Goal: Task Accomplishment & Management: Complete application form

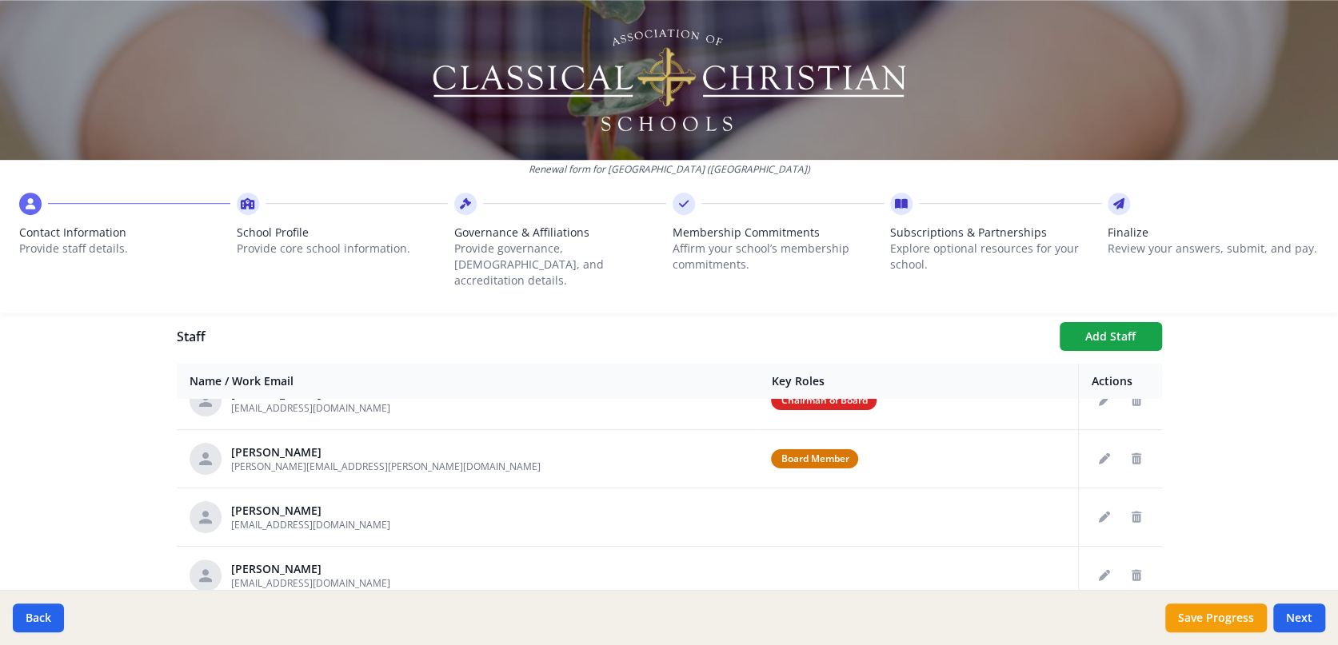
scroll to position [164, 0]
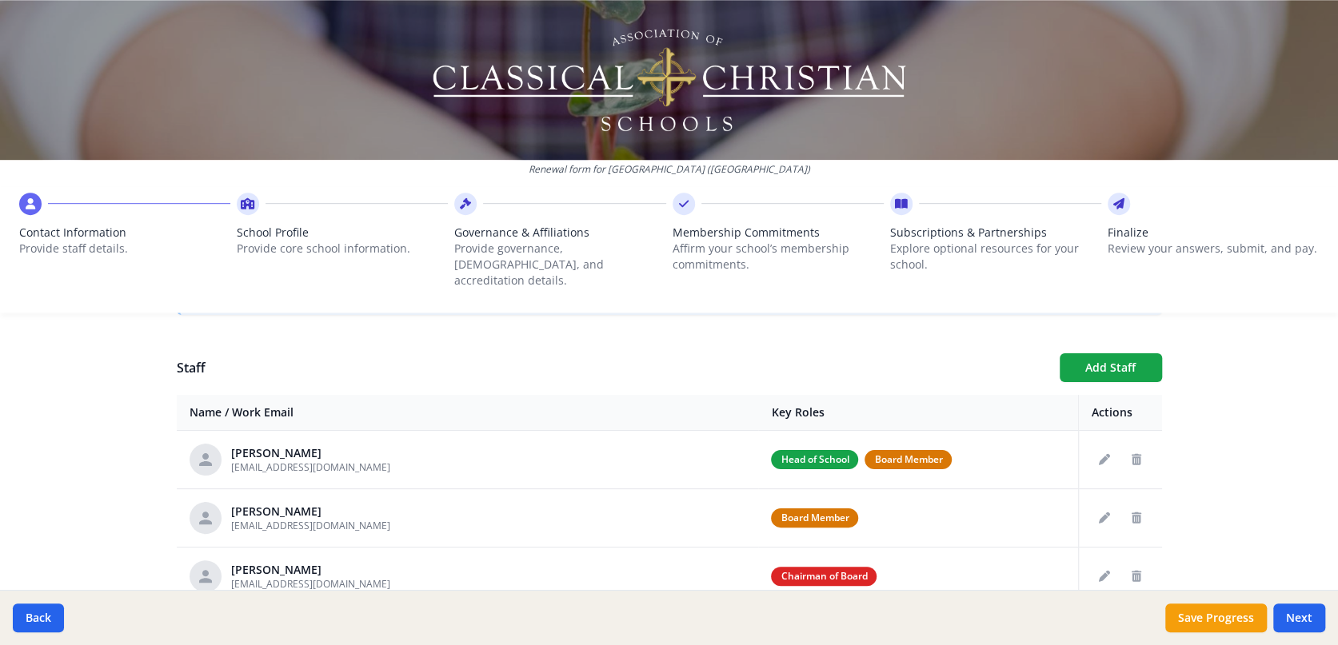
scroll to position [545, 0]
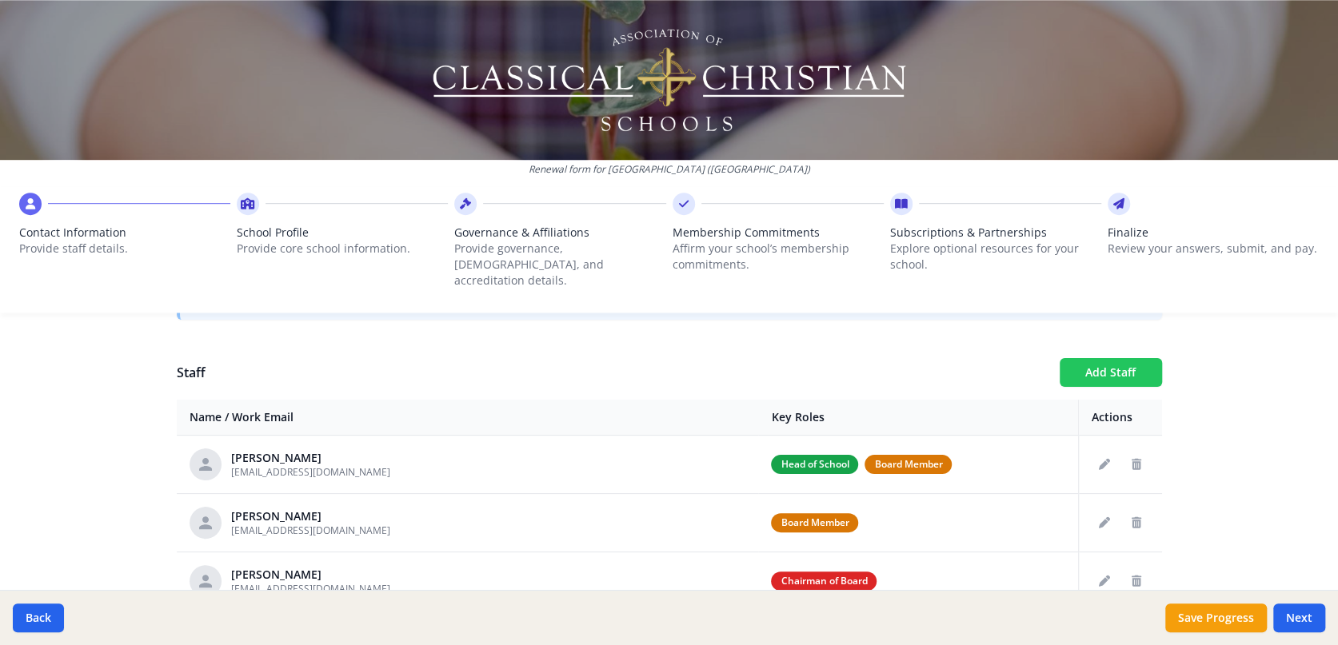
click at [1099, 359] on button "Add Staff" at bounding box center [1110, 372] width 102 height 29
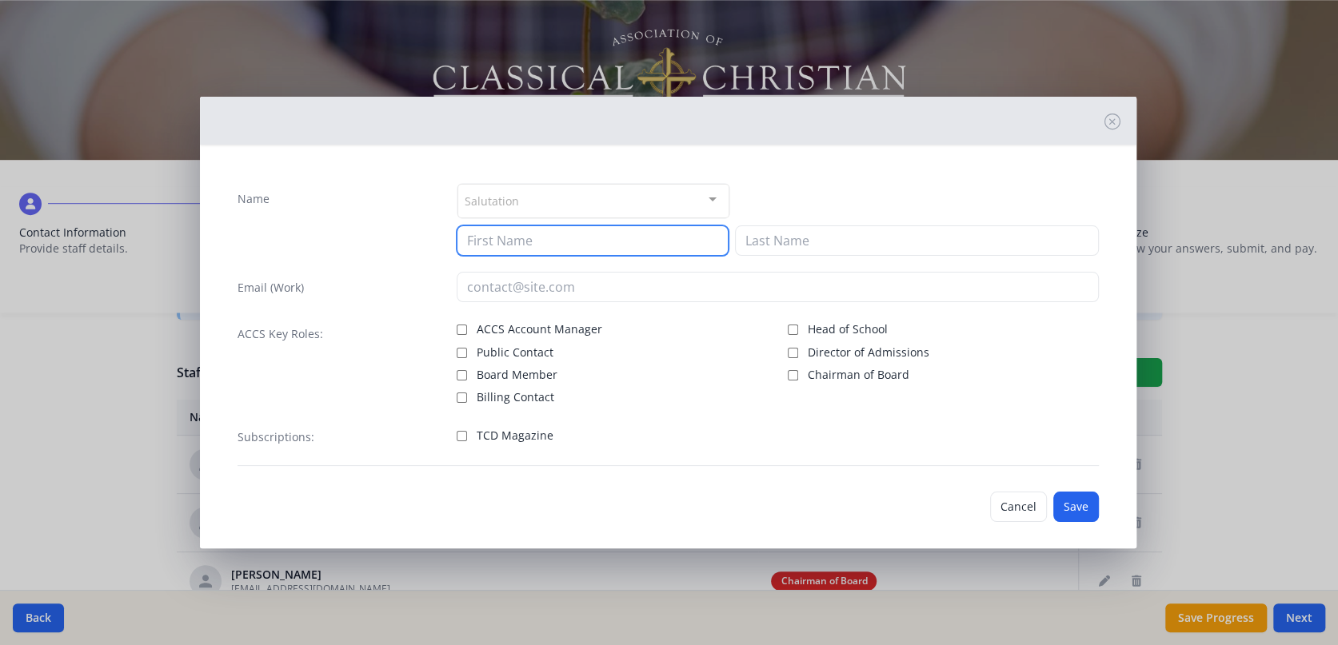
click at [550, 242] on input at bounding box center [592, 240] width 271 height 30
type input "Casey"
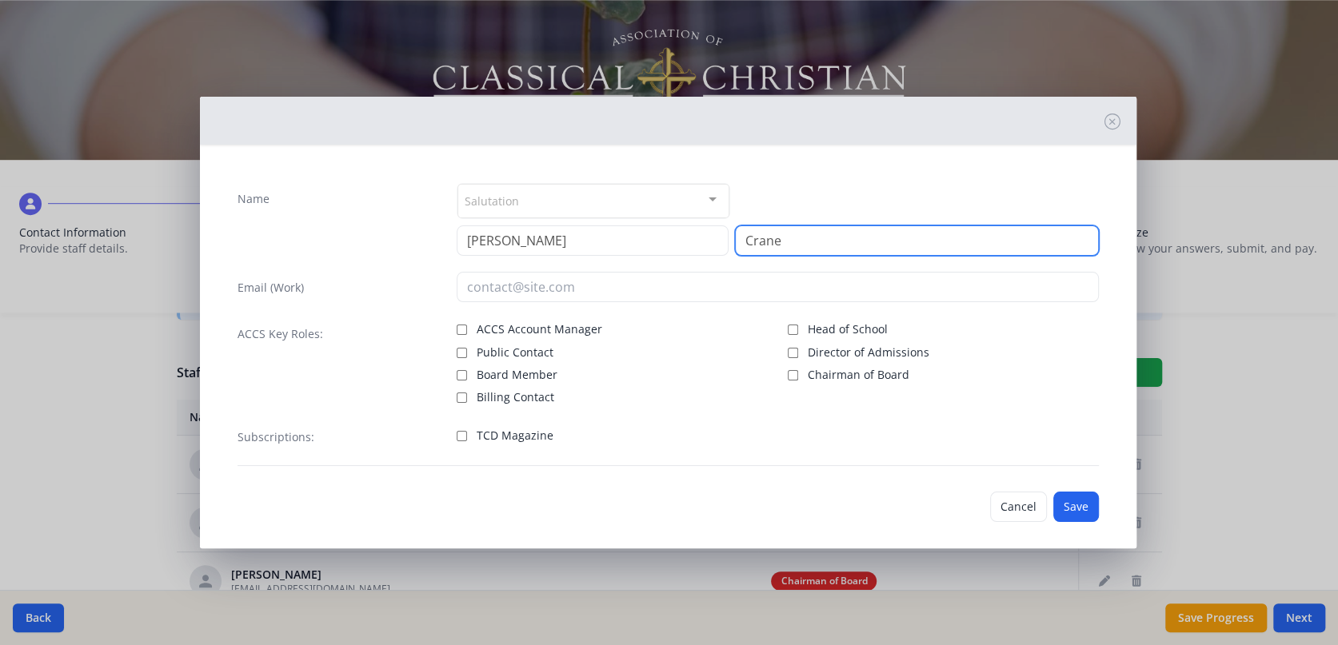
type input "Crane"
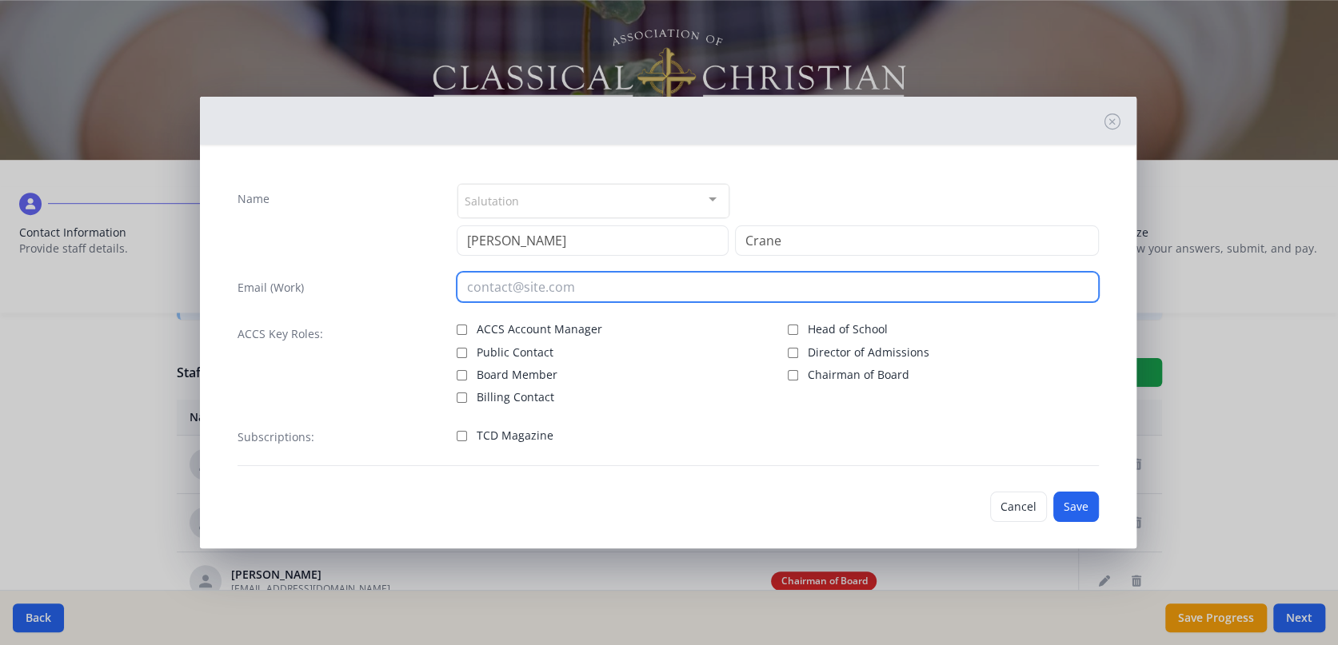
click at [514, 293] on input "email" at bounding box center [778, 287] width 642 height 30
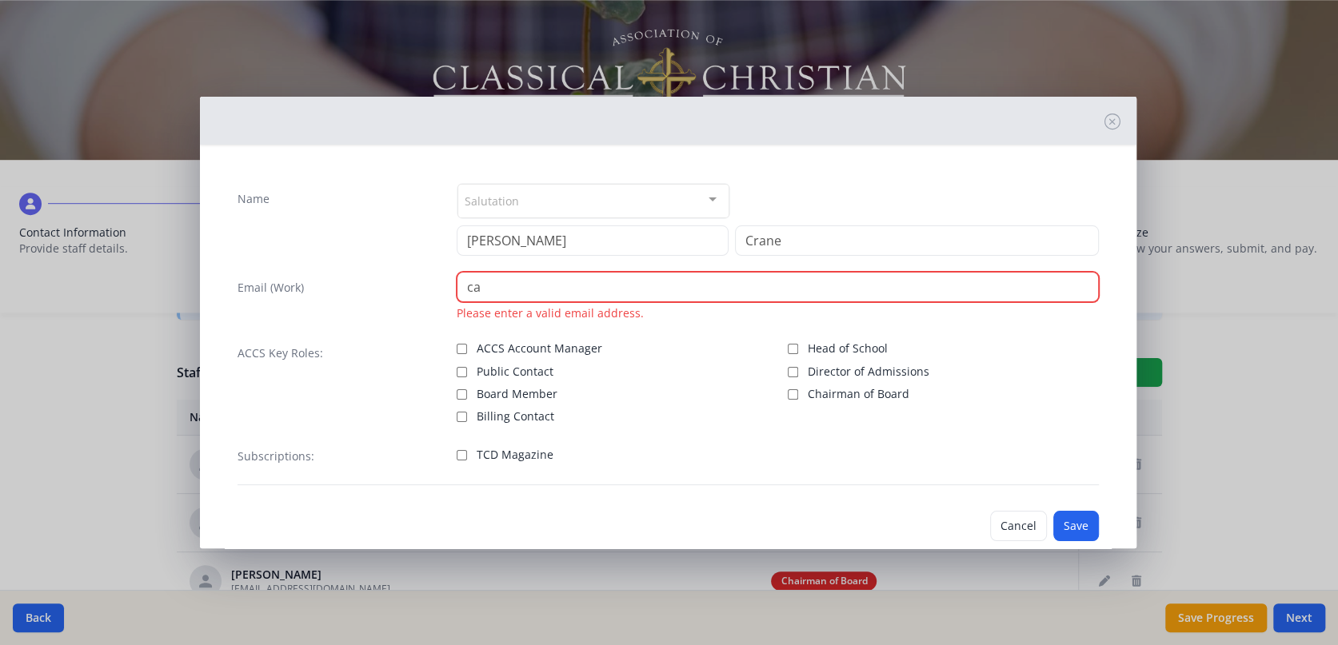
type input "c"
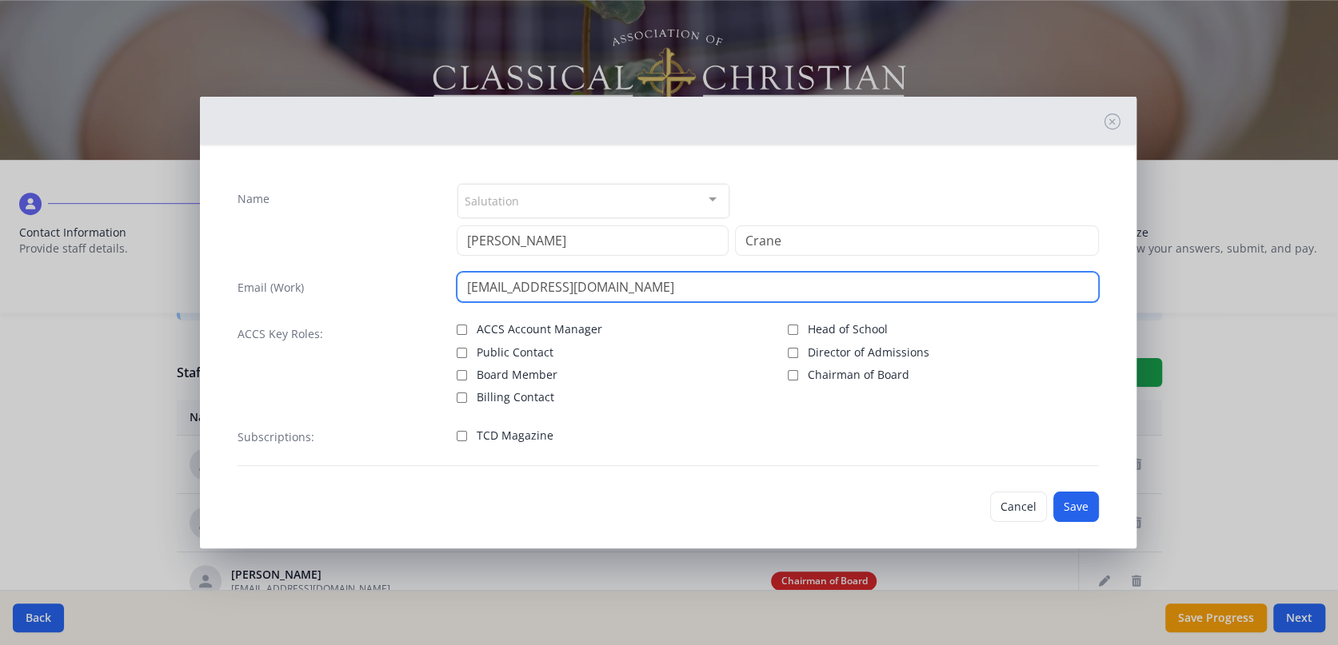
type input "CraneCRE@outlook.com"
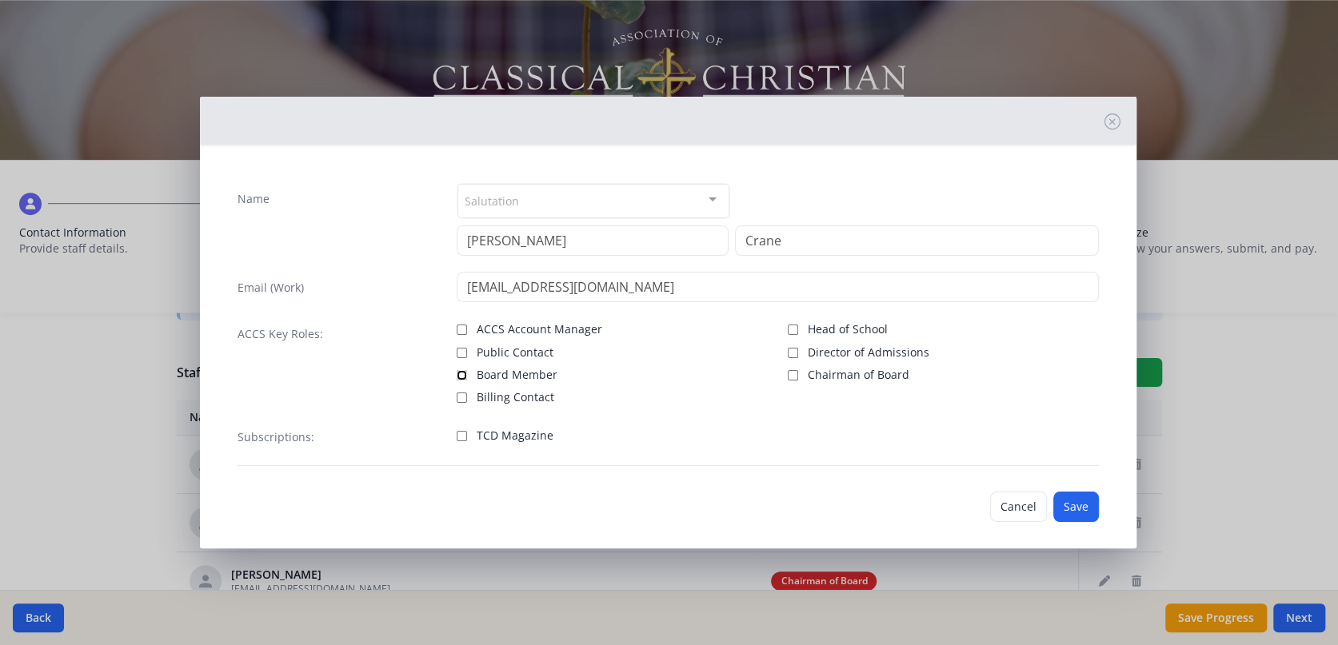
click at [459, 376] on input "Board Member" at bounding box center [462, 375] width 10 height 10
checkbox input "true"
click at [1055, 509] on button "Save" at bounding box center [1076, 507] width 46 height 30
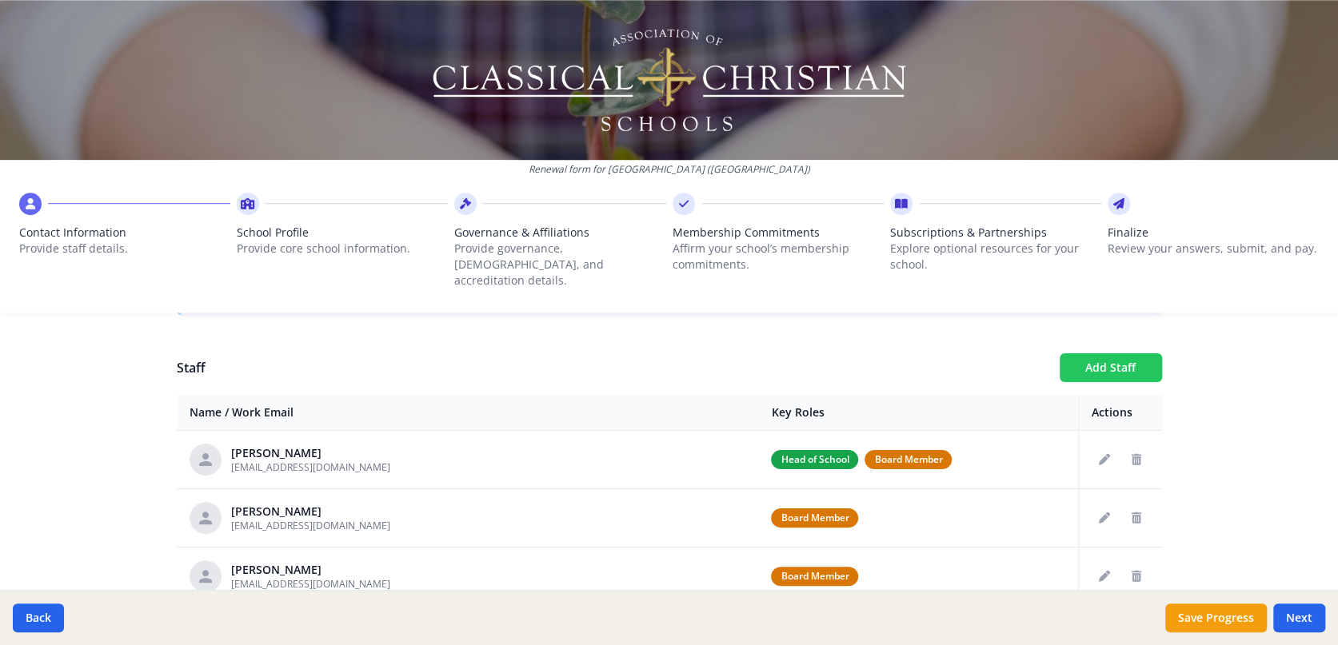
scroll to position [553, 0]
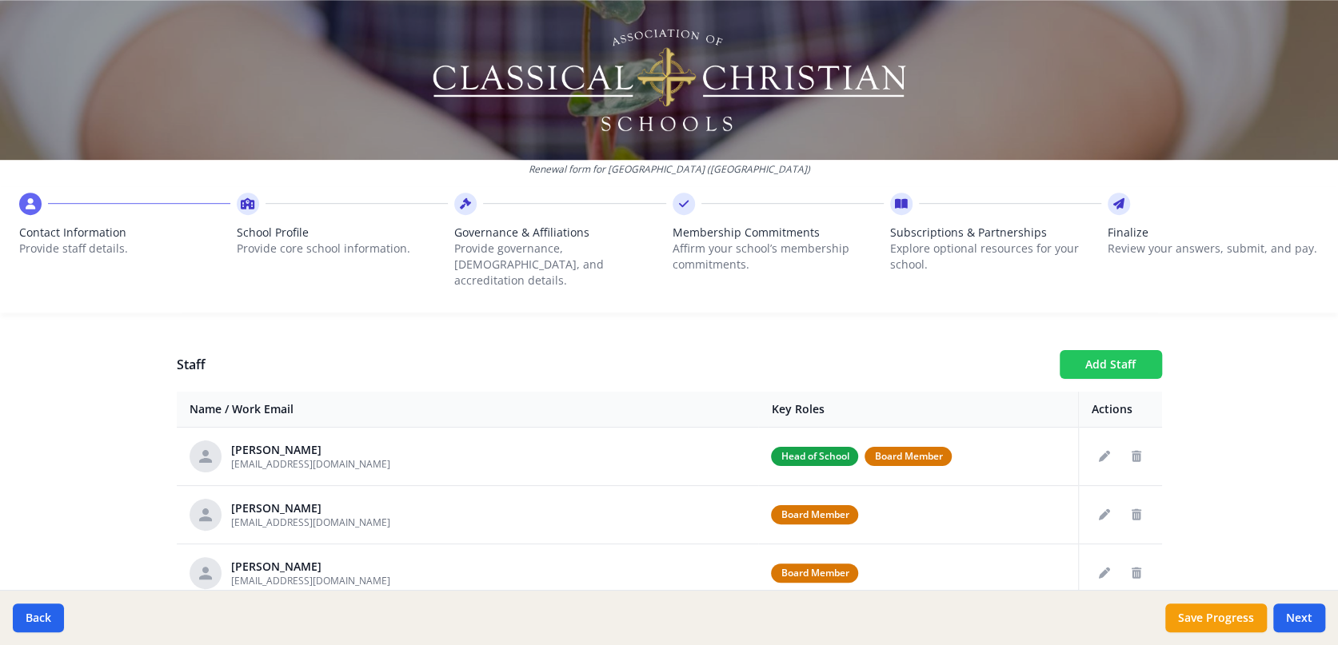
click at [1119, 356] on button "Add Staff" at bounding box center [1110, 364] width 102 height 29
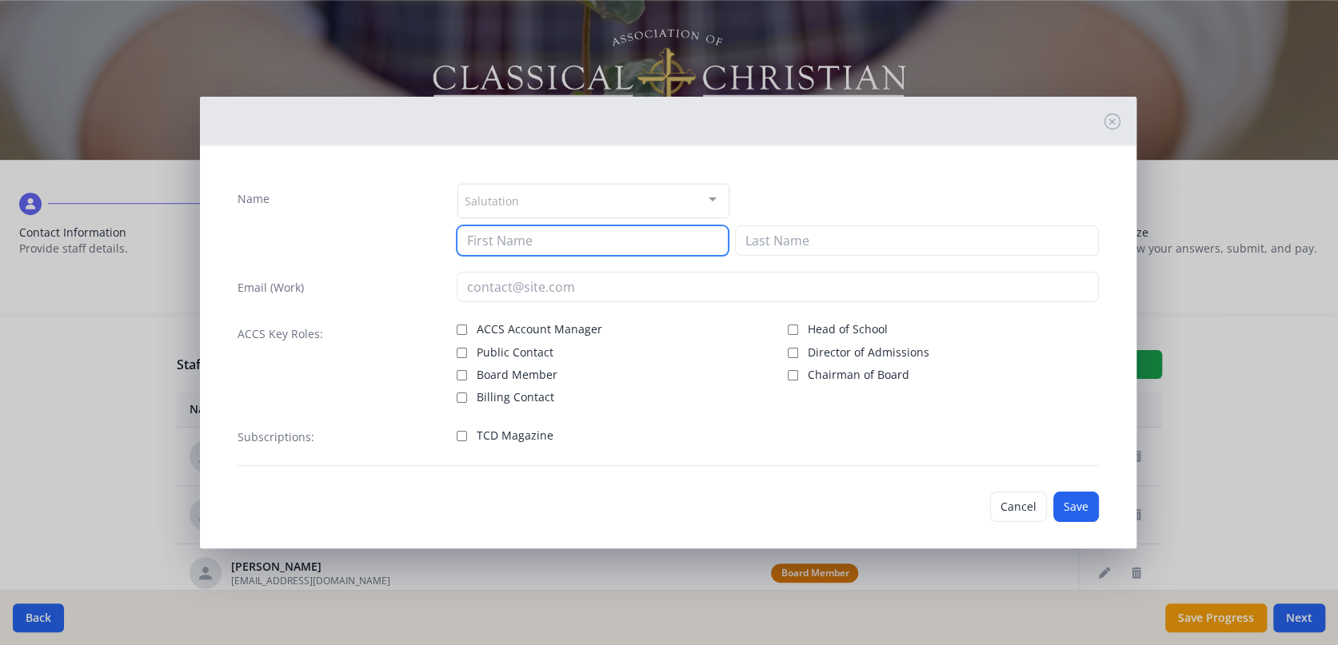
click at [619, 239] on input at bounding box center [592, 240] width 271 height 30
type input "Andy"
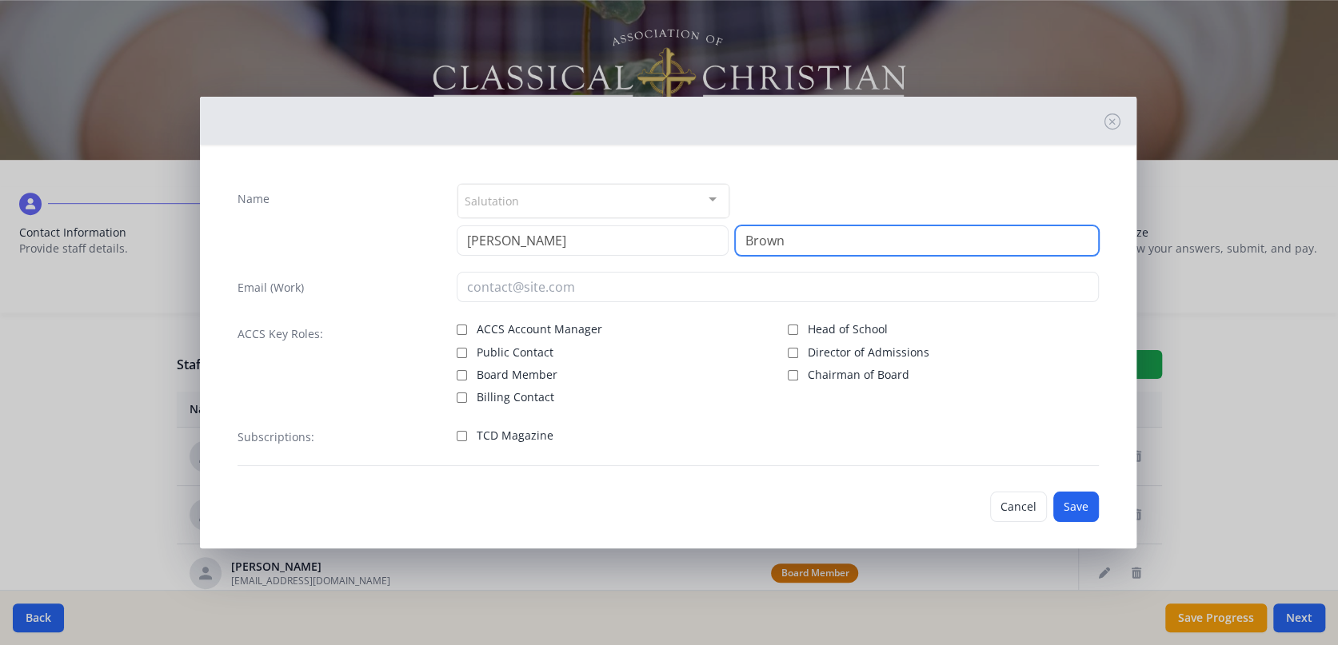
type input "Brown"
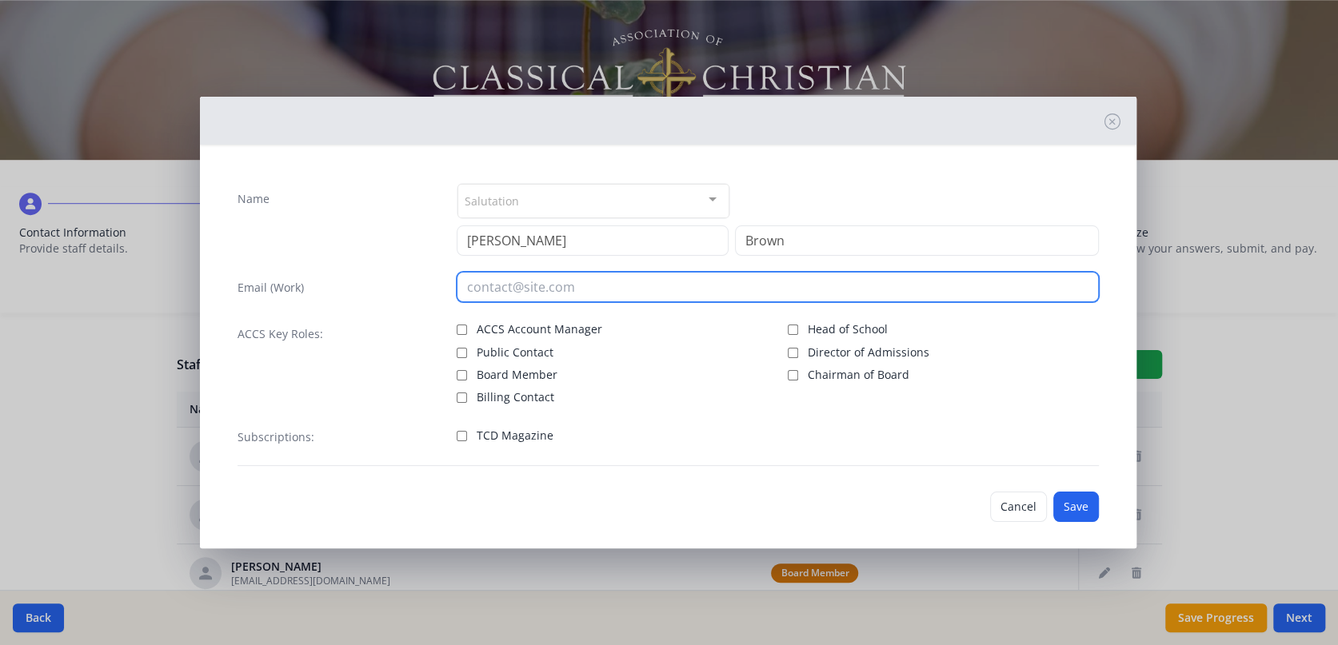
click at [592, 277] on input "email" at bounding box center [778, 287] width 642 height 30
type input "[EMAIL_ADDRESS][DOMAIN_NAME]"
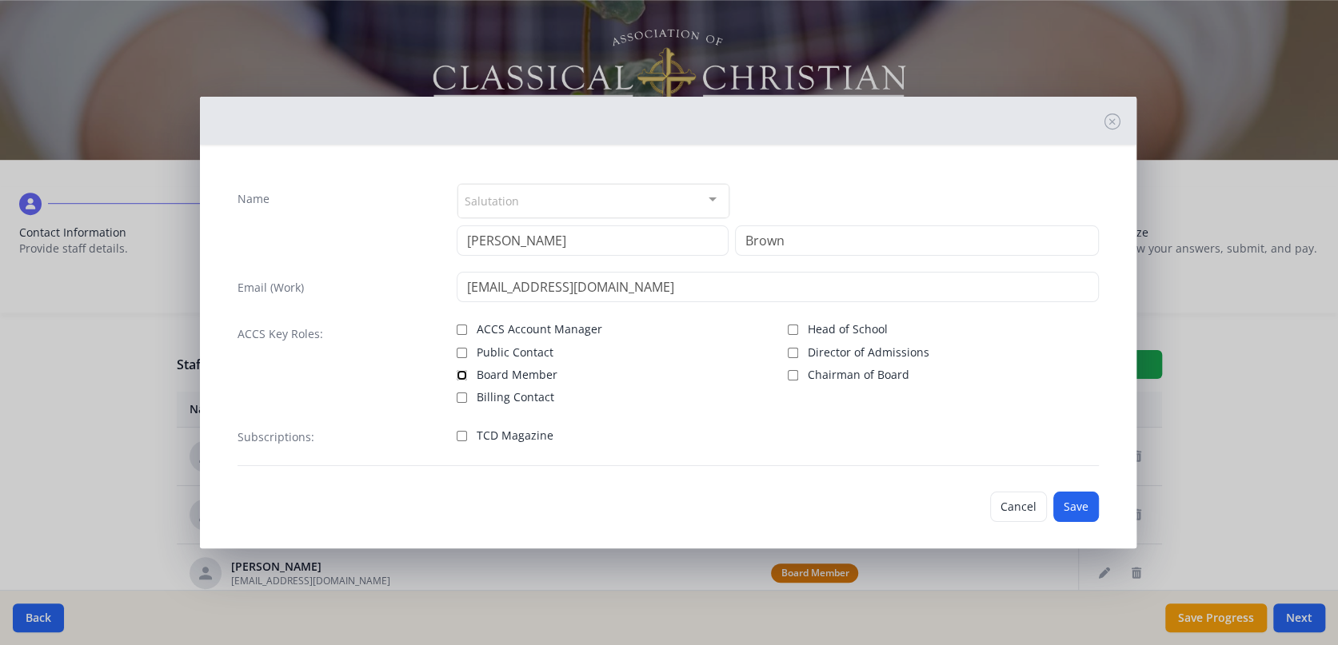
click at [460, 376] on input "Board Member" at bounding box center [462, 375] width 10 height 10
checkbox input "true"
click at [457, 433] on input "TCD Magazine" at bounding box center [462, 436] width 10 height 10
checkbox input "true"
click at [1059, 504] on button "Save" at bounding box center [1076, 507] width 46 height 30
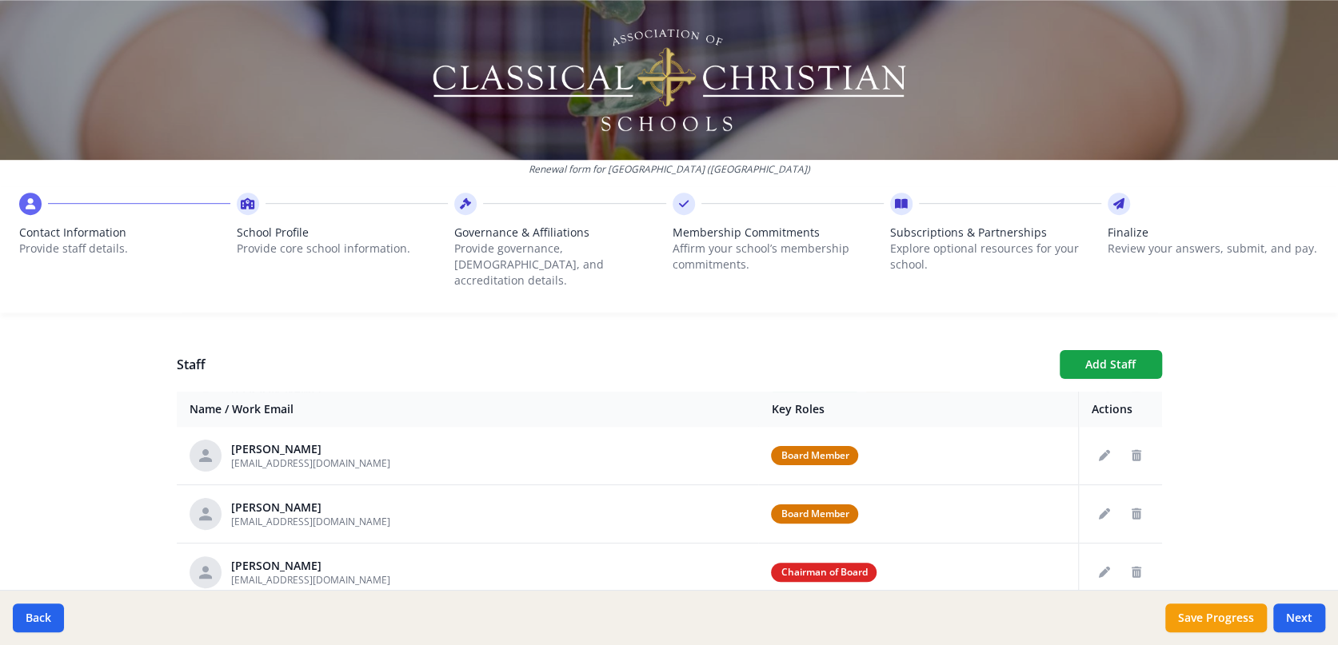
scroll to position [121, 0]
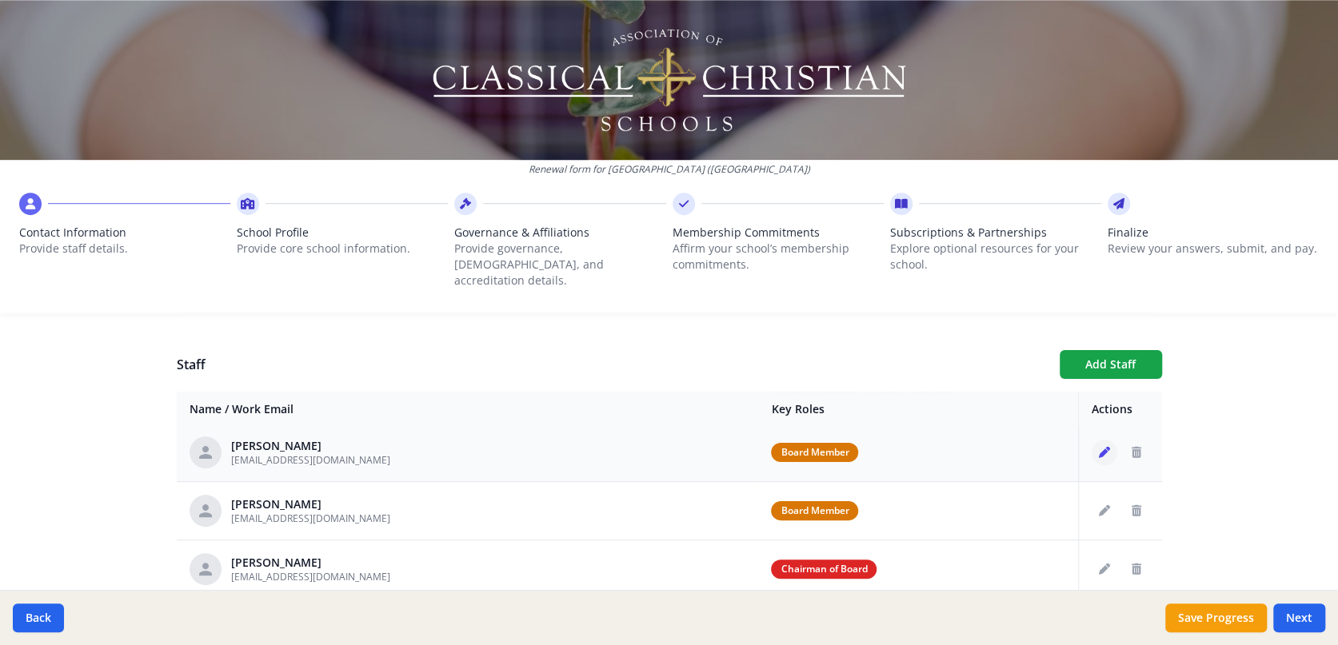
click at [1099, 447] on icon "Edit staff" at bounding box center [1104, 452] width 11 height 11
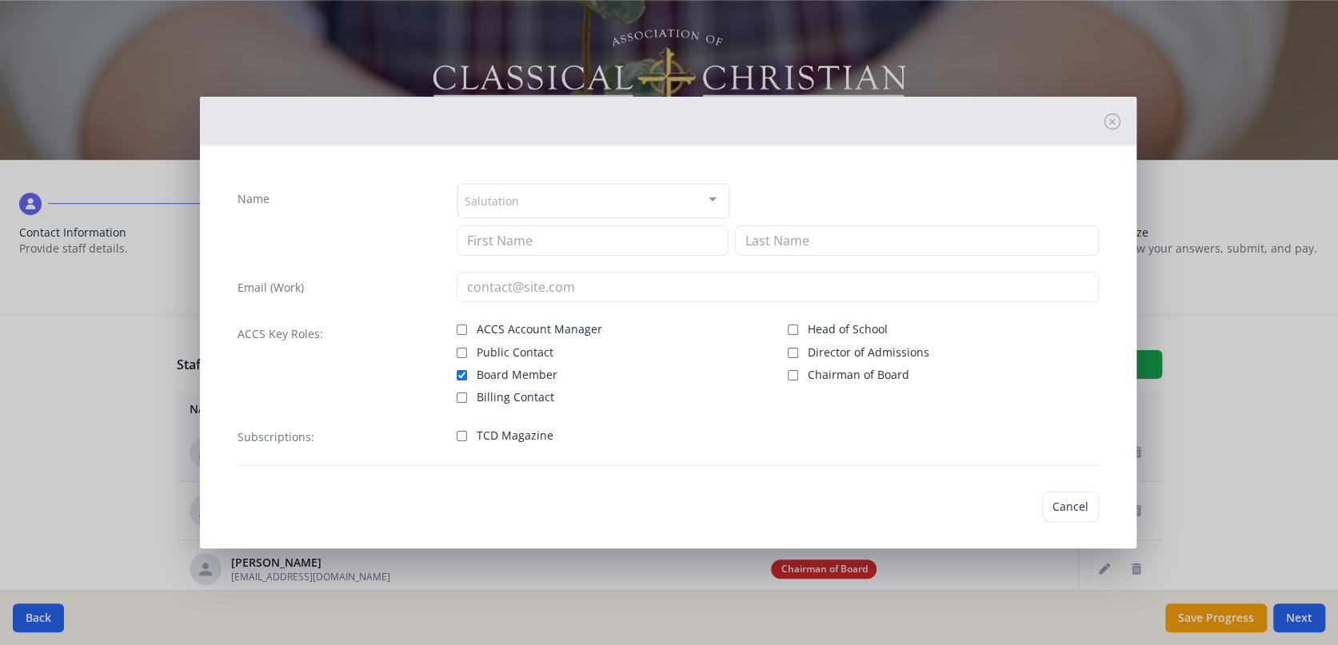
type input "Casey"
type input "Crane"
type input "[EMAIL_ADDRESS][DOMAIN_NAME]"
checkbox input "true"
click at [460, 434] on input "TCD Magazine" at bounding box center [462, 436] width 10 height 10
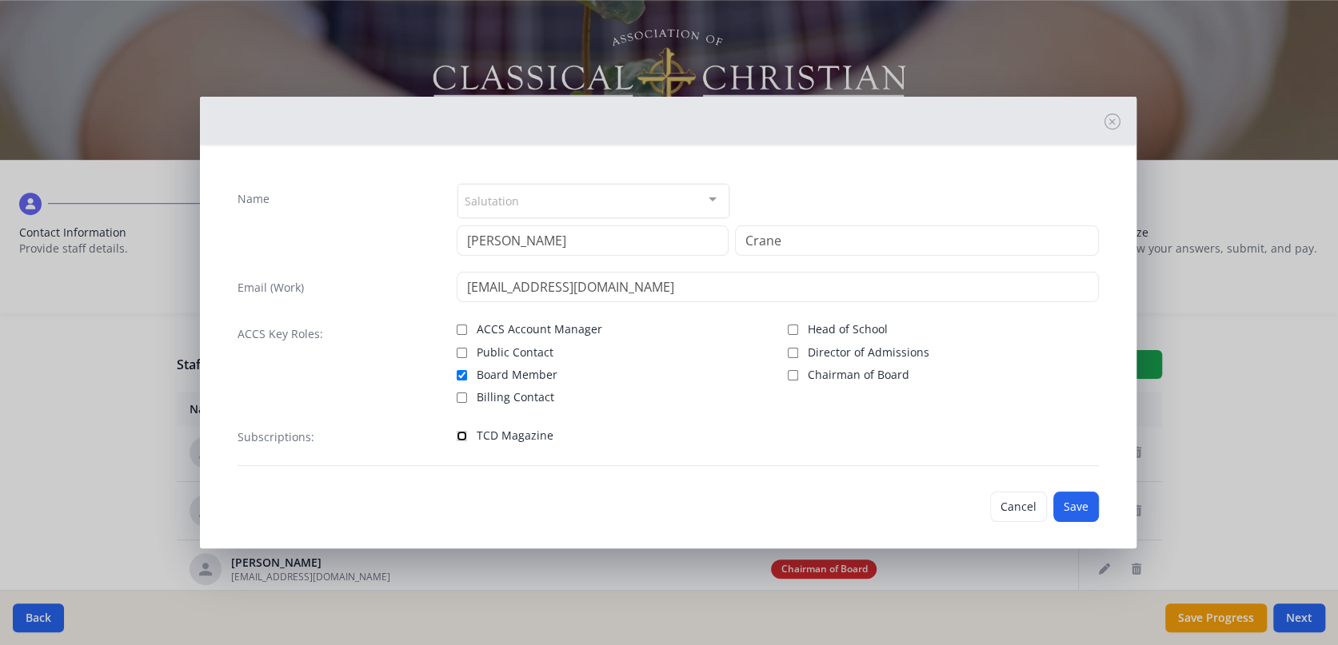
checkbox input "true"
click at [1053, 502] on button "Save" at bounding box center [1076, 507] width 46 height 30
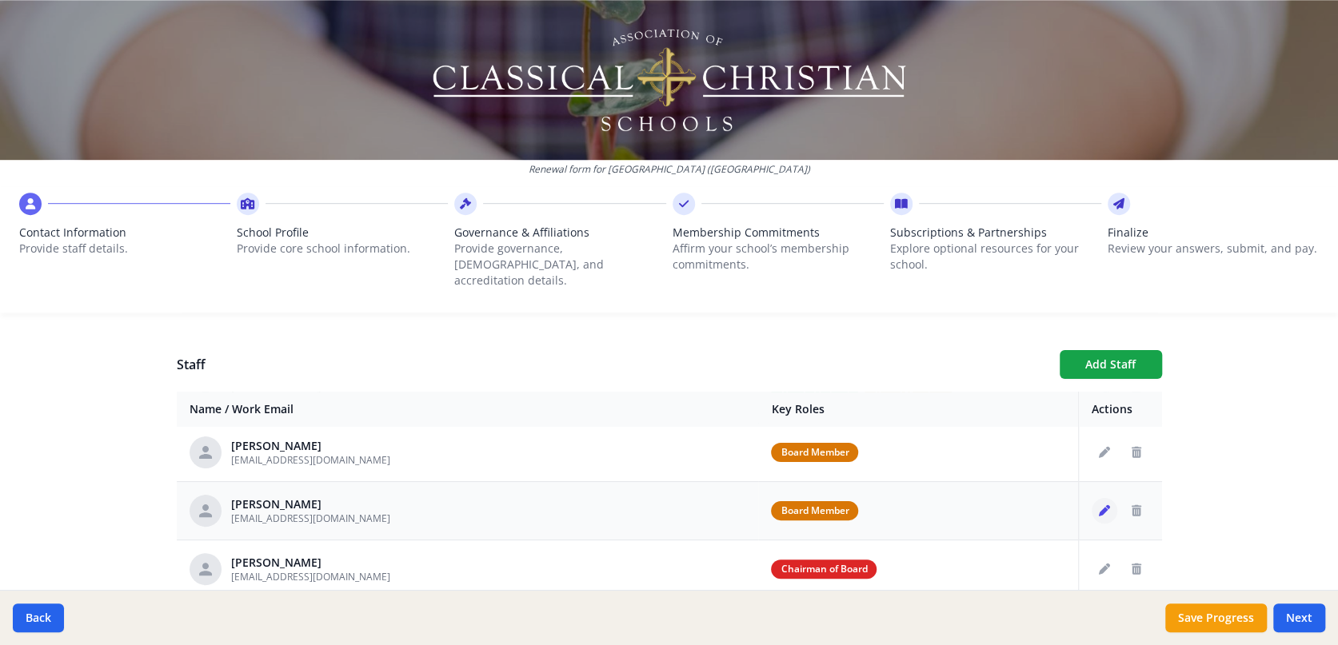
click at [1099, 505] on icon "Edit staff" at bounding box center [1104, 510] width 11 height 11
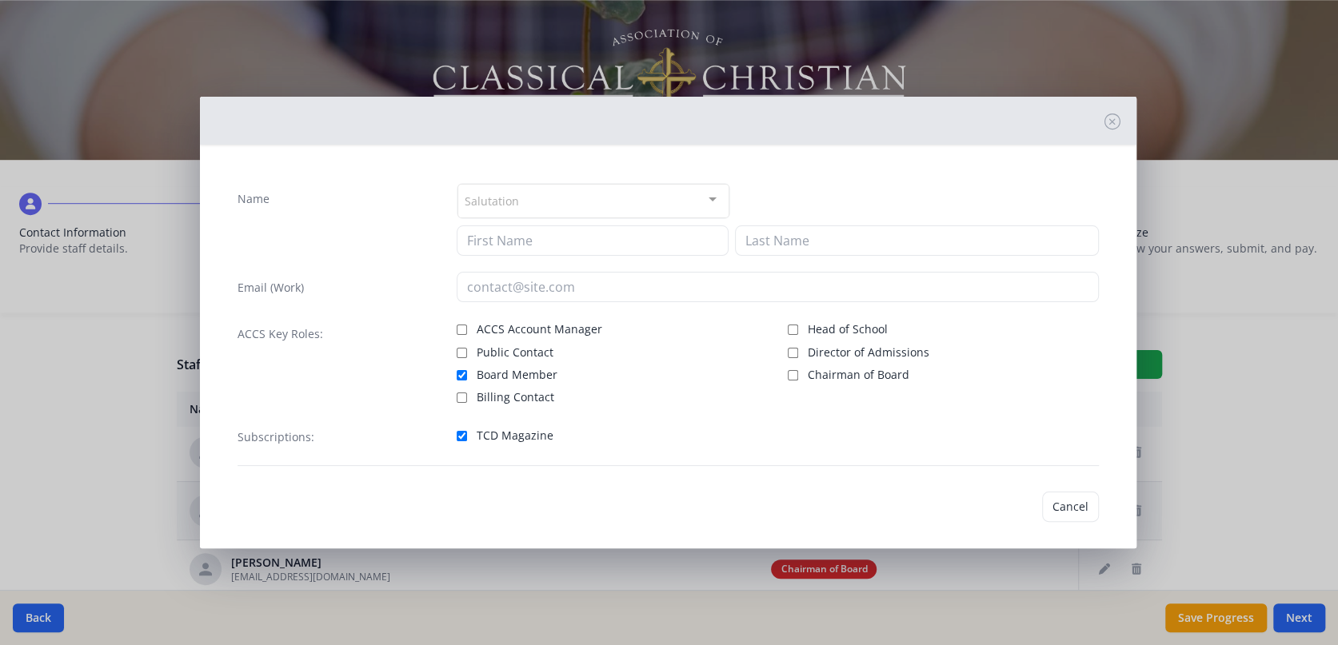
type input "Shannon"
type input "Downing"
type input "[EMAIL_ADDRESS][DOMAIN_NAME]"
checkbox input "true"
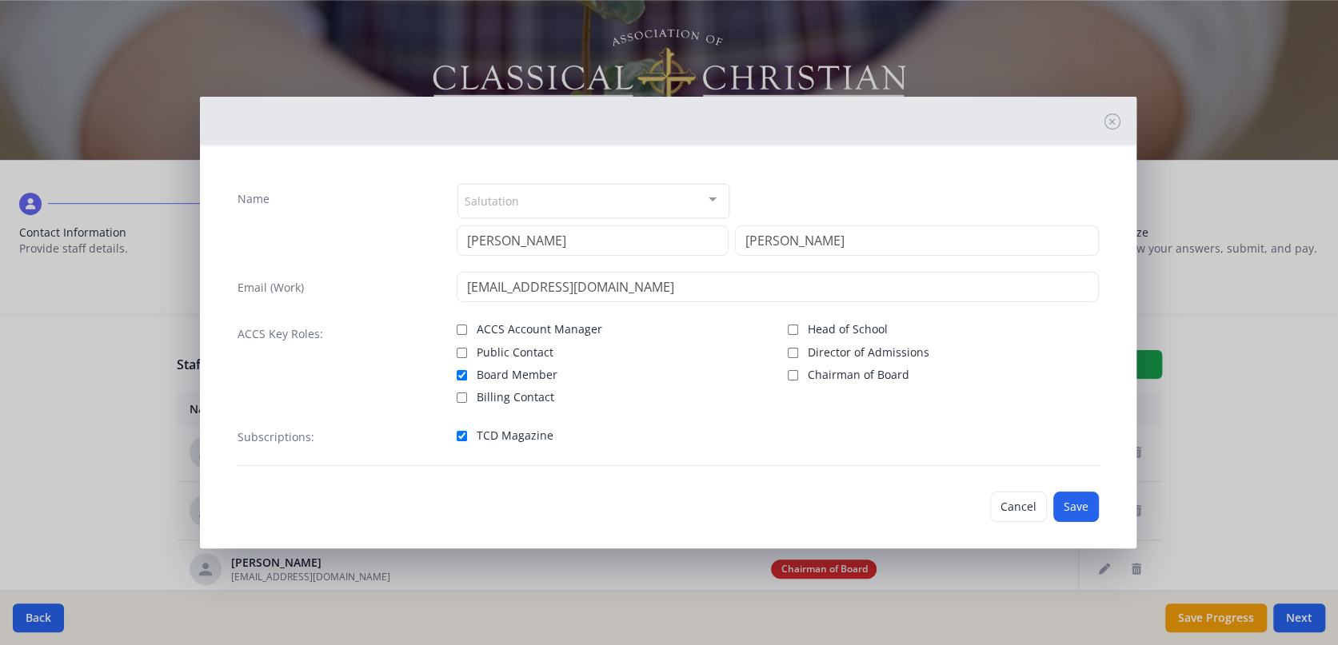
click at [1248, 282] on div "Name Salutation Mr. Mrs. Ms. Dr. Rev. Fr. Esq. No elements found. Consider chan…" at bounding box center [669, 322] width 1338 height 645
click at [1104, 126] on icon at bounding box center [1112, 122] width 16 height 16
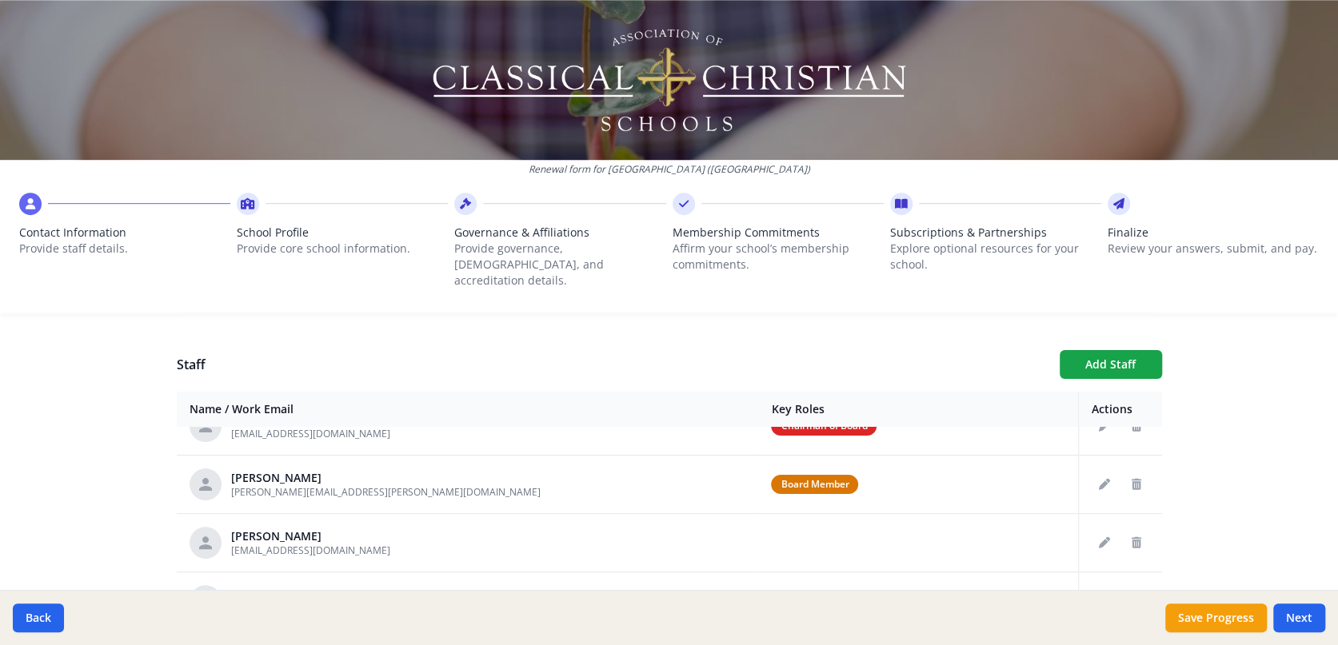
scroll to position [280, 0]
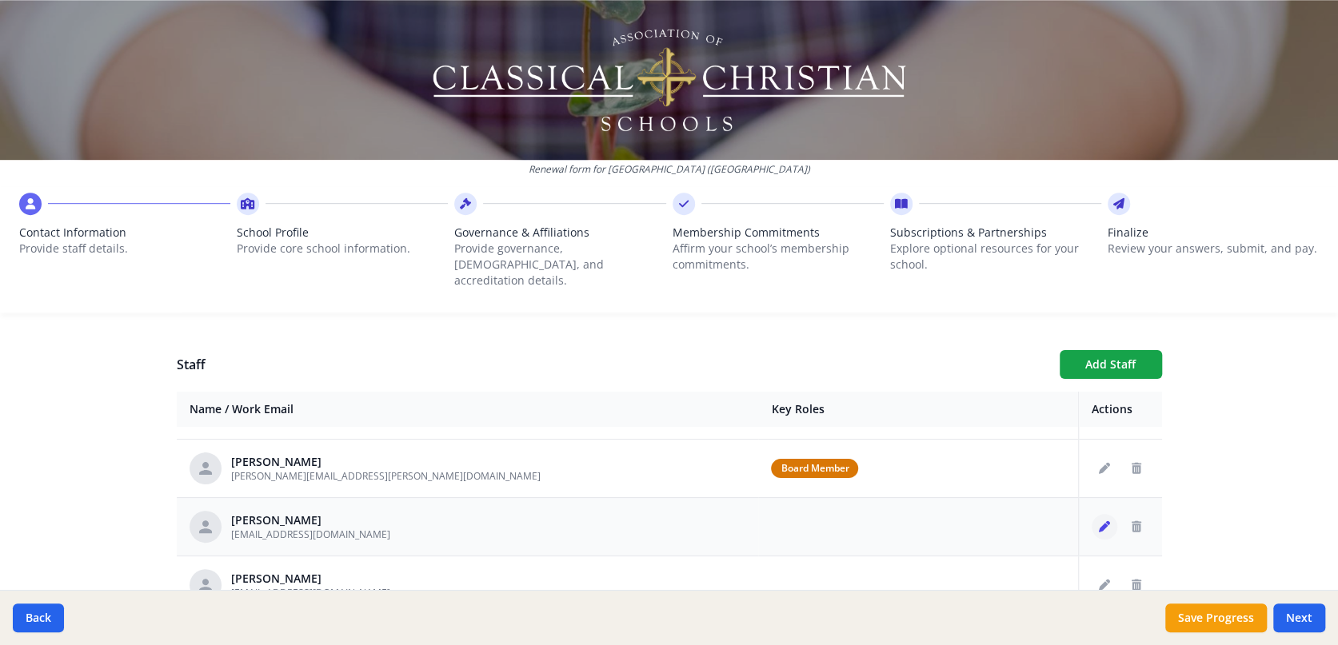
click at [1099, 521] on icon "Edit staff" at bounding box center [1104, 526] width 11 height 11
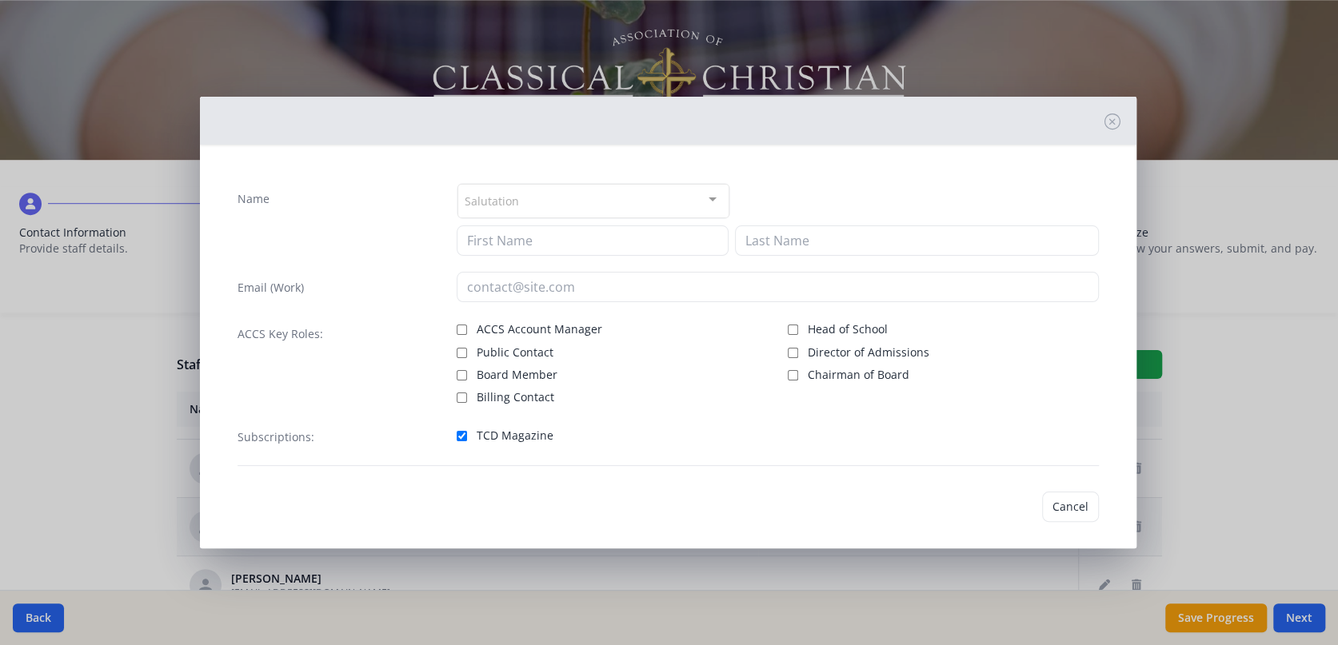
type input "Alec"
type input "Graybill"
type input "[EMAIL_ADDRESS][DOMAIN_NAME]"
checkbox input "true"
click at [1073, 505] on button "Save" at bounding box center [1076, 507] width 46 height 30
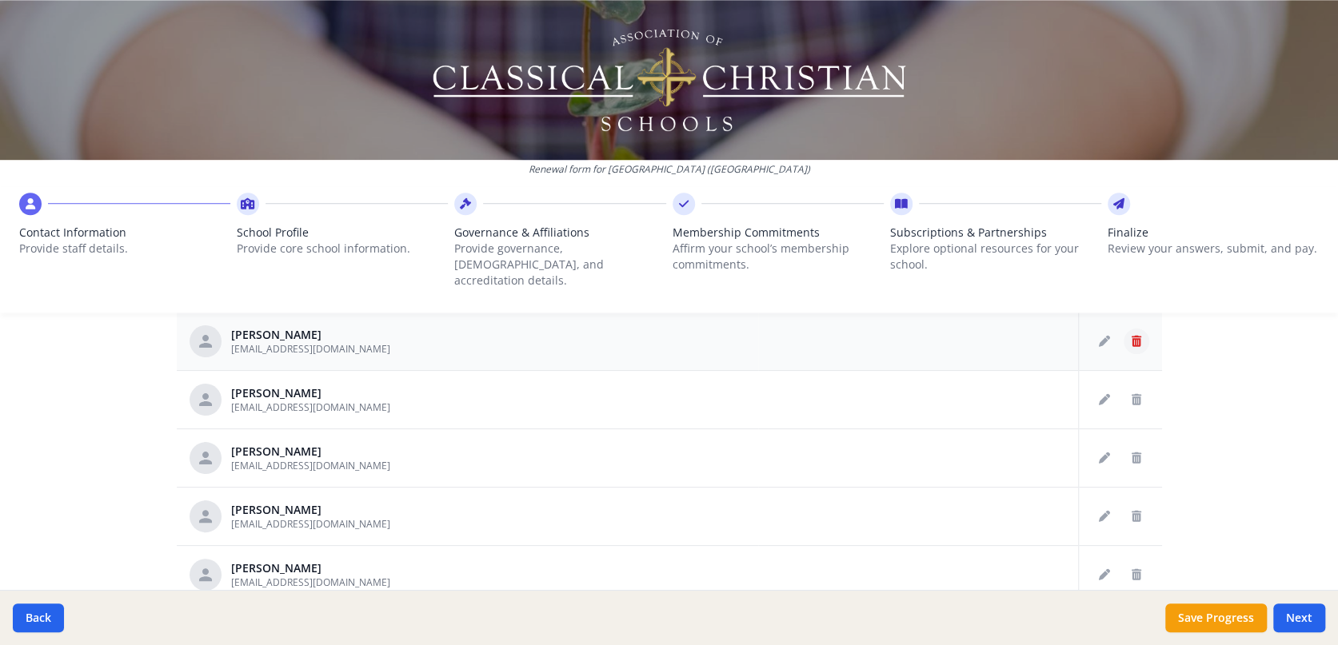
scroll to position [741, 0]
click at [1099, 391] on icon "Edit staff" at bounding box center [1104, 396] width 11 height 11
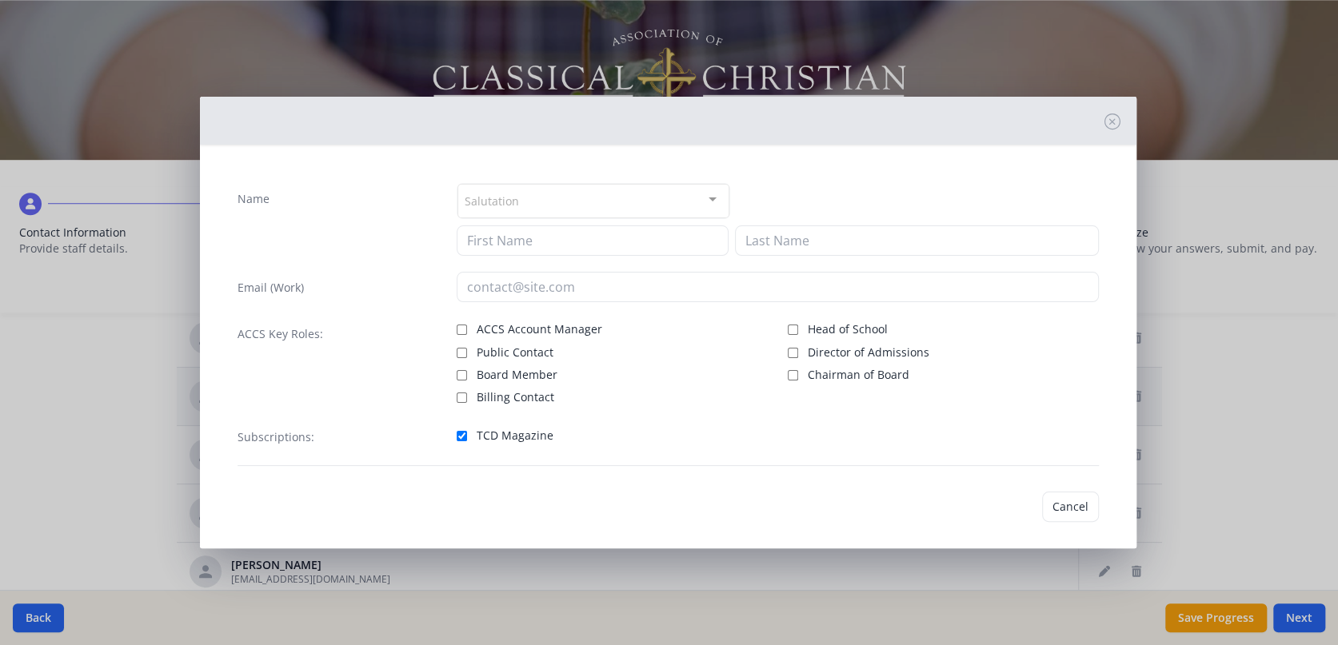
type input "Ashley"
type input "Hilton"
type input "[EMAIL_ADDRESS][DOMAIN_NAME]"
checkbox input "true"
click at [1104, 122] on icon at bounding box center [1112, 122] width 16 height 16
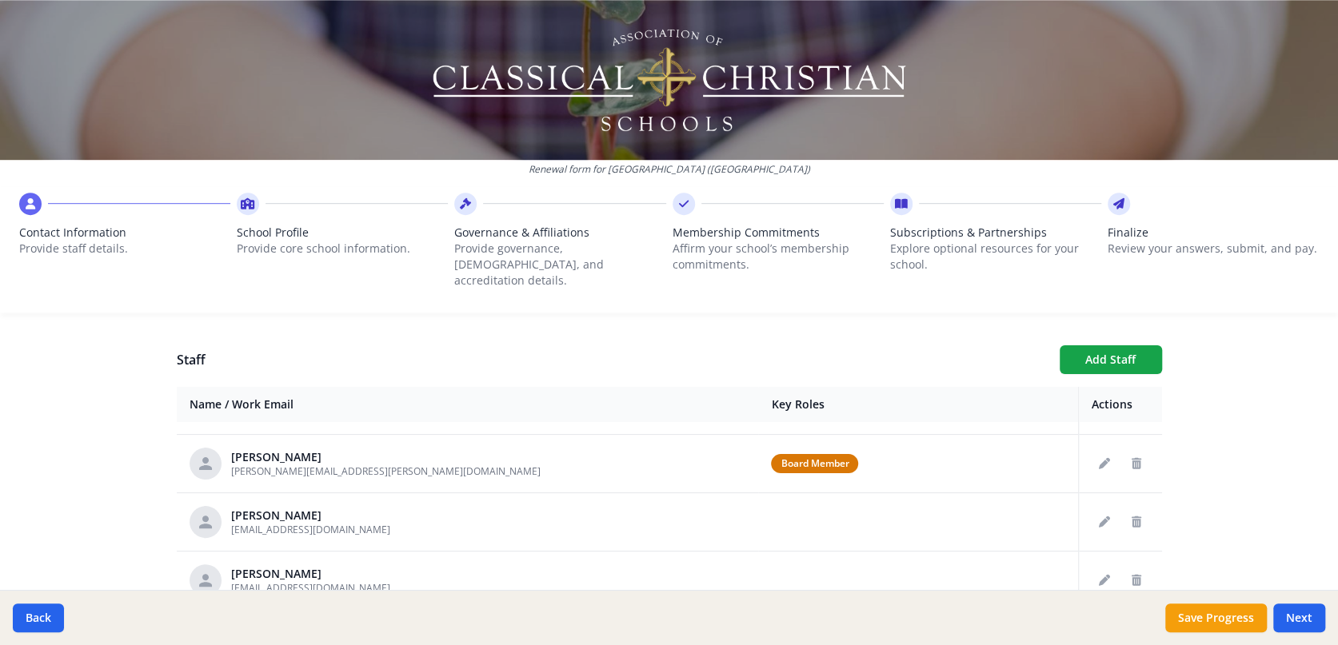
scroll to position [545, 0]
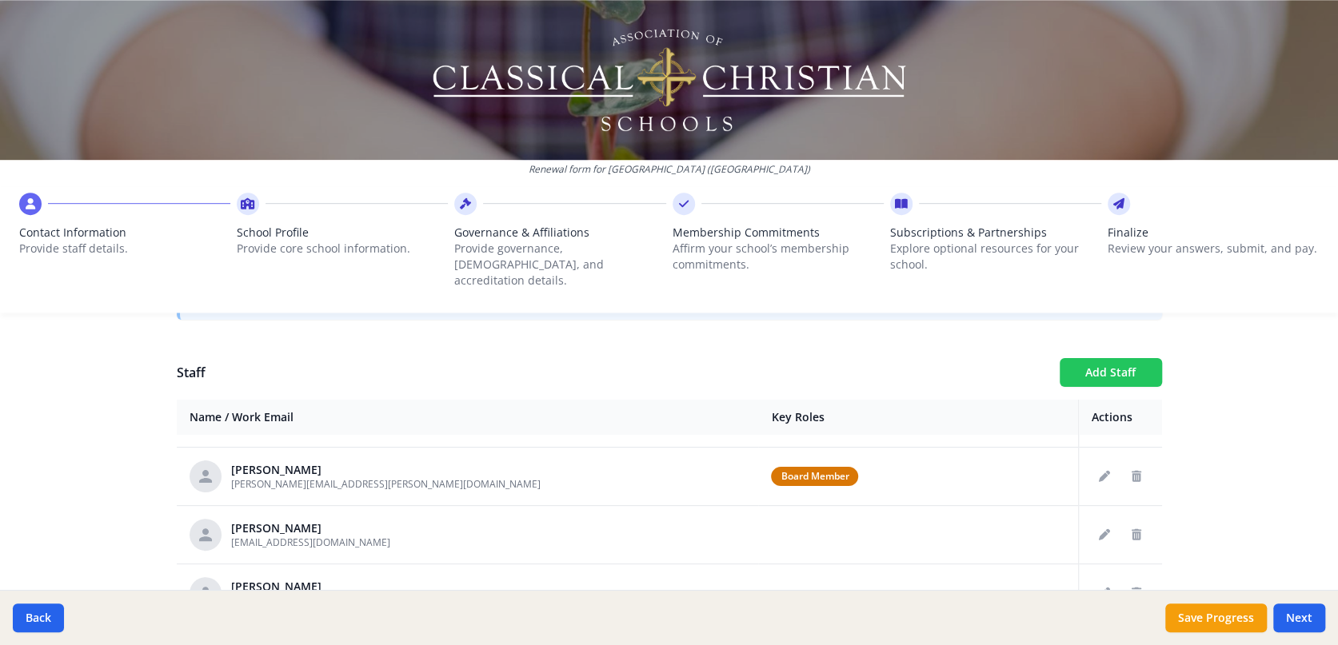
click at [1099, 358] on button "Add Staff" at bounding box center [1110, 372] width 102 height 29
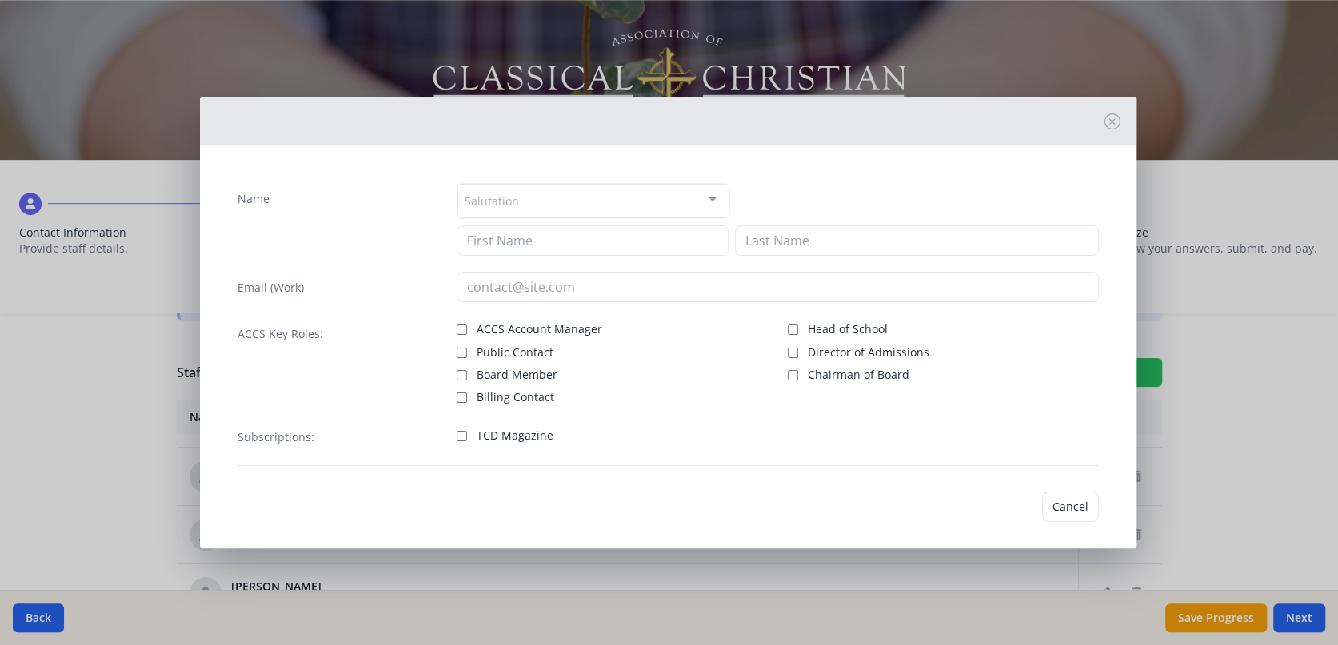
checkbox input "false"
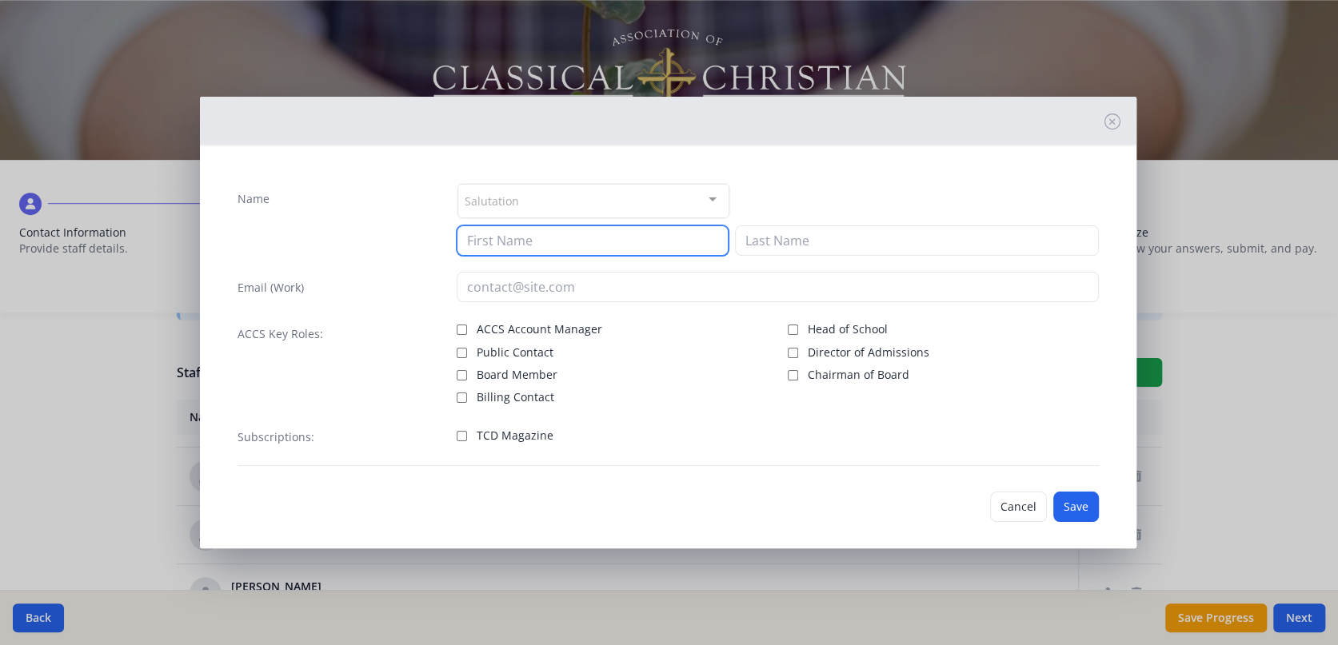
click at [557, 241] on input at bounding box center [592, 240] width 271 height 30
type input "nikki"
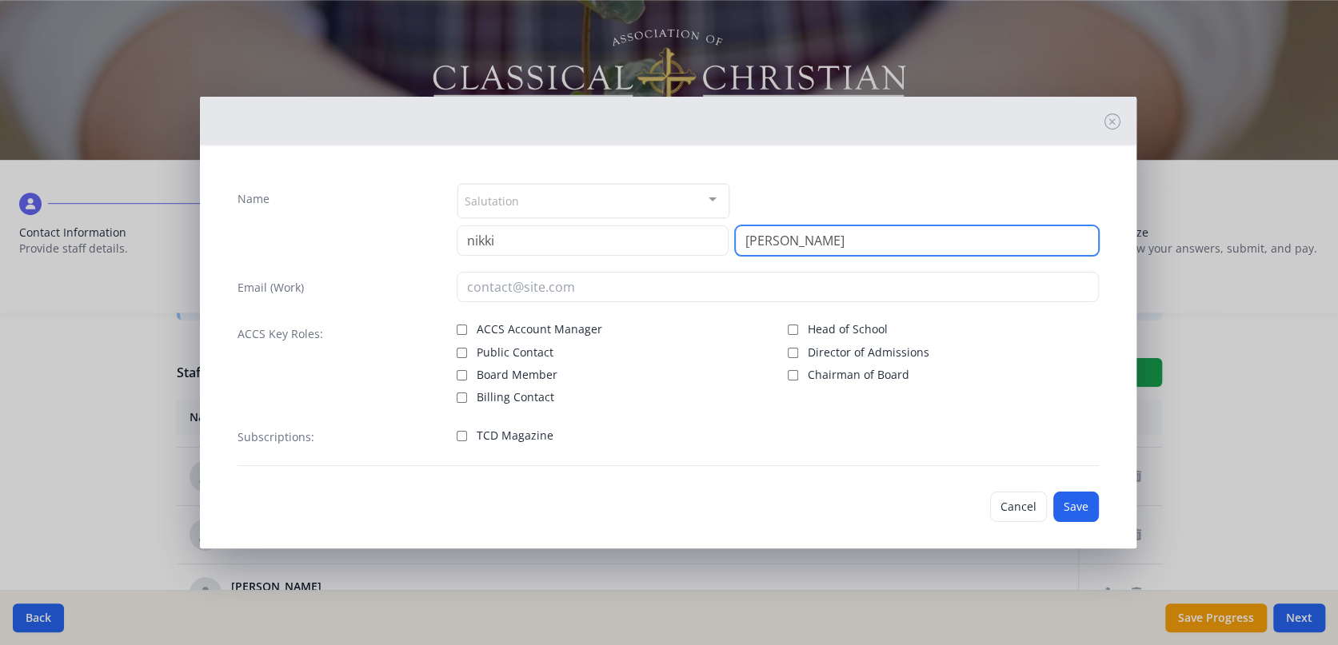
type input "Jenkins"
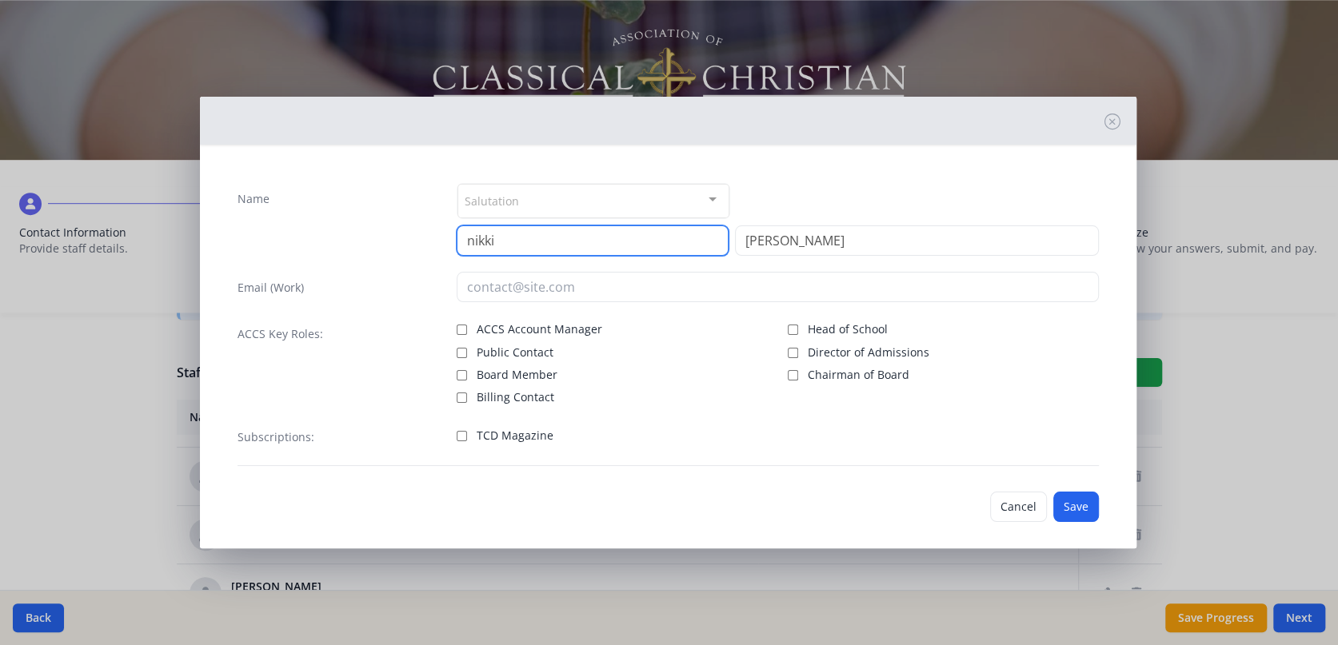
click at [489, 244] on input "nikki" at bounding box center [592, 240] width 271 height 30
type input "n"
type input "Nikki"
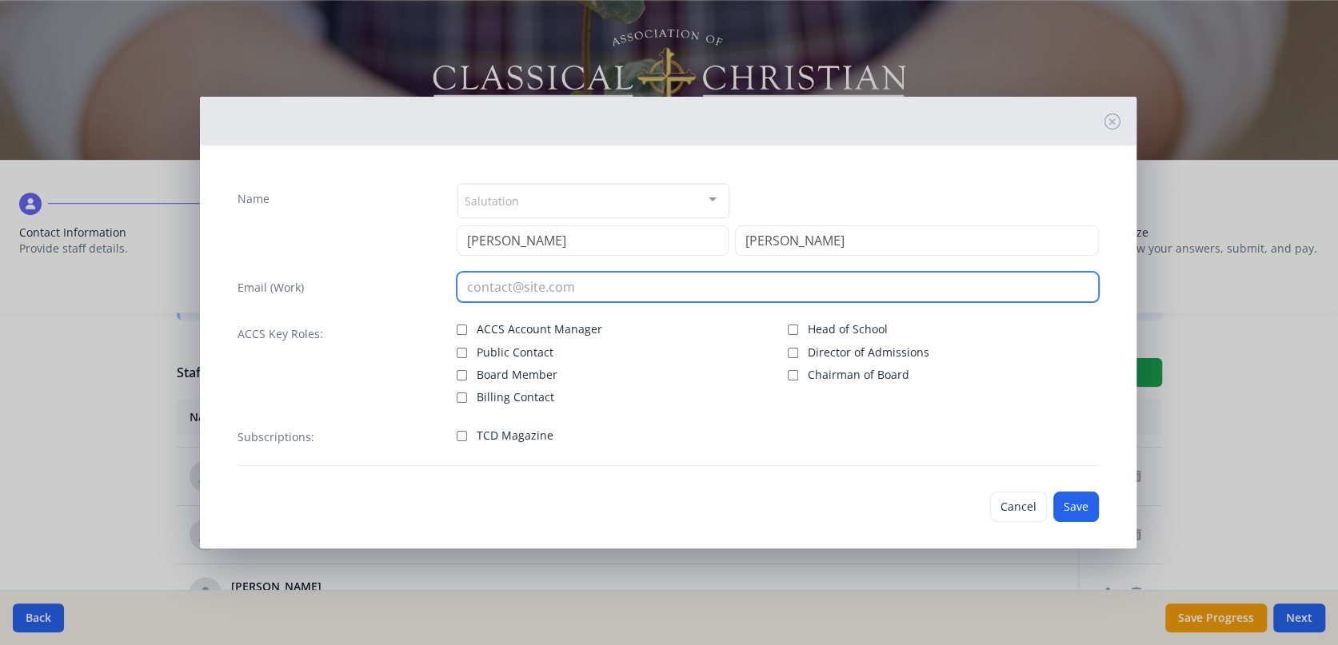
click at [550, 289] on input "email" at bounding box center [778, 287] width 642 height 30
type input "Jenkins.nikki@gmail.com"
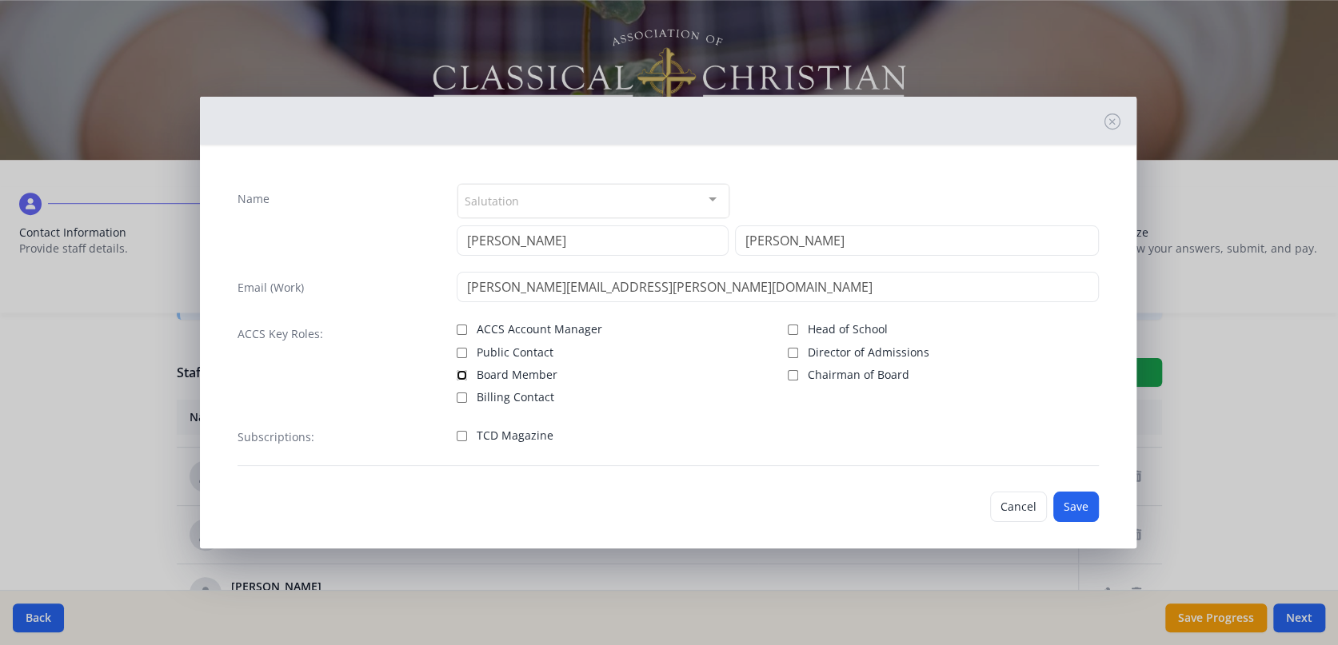
click at [457, 373] on input "Board Member" at bounding box center [462, 375] width 10 height 10
checkbox input "true"
click at [457, 434] on input "TCD Magazine" at bounding box center [462, 436] width 10 height 10
checkbox input "true"
click at [1070, 505] on button "Save" at bounding box center [1076, 507] width 46 height 30
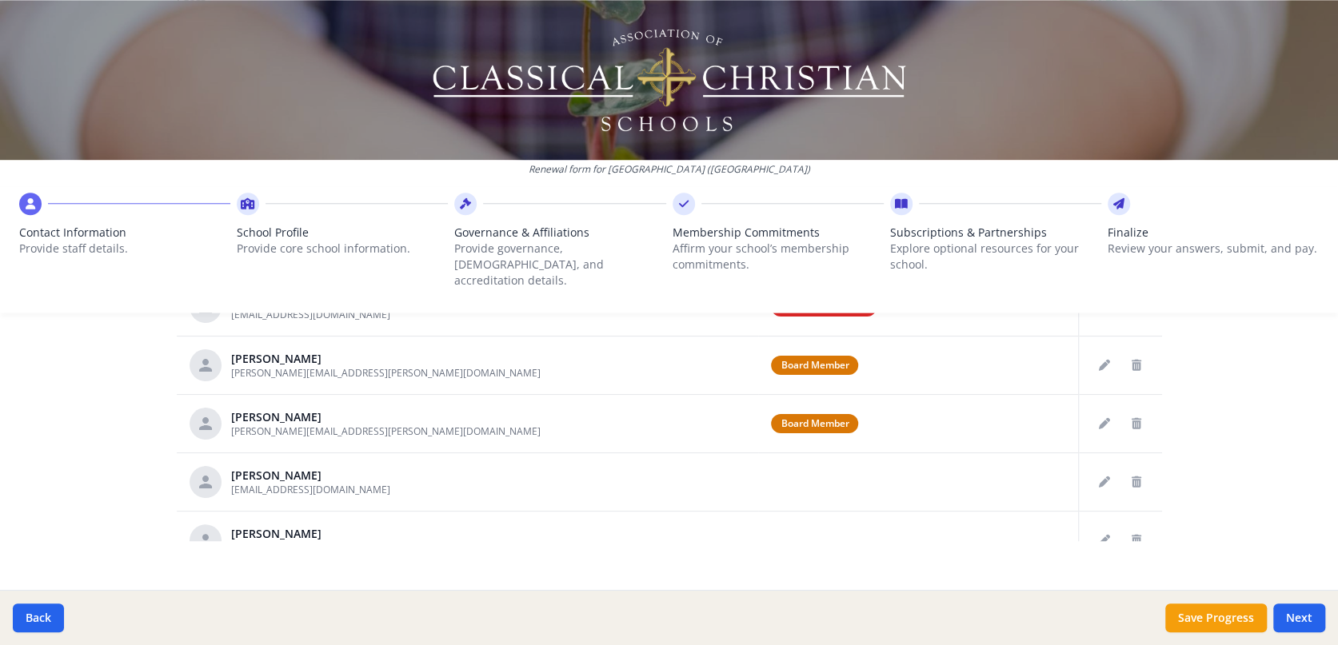
scroll to position [916, 0]
click at [1131, 529] on div "Your Information Please enter the information for the person submitting this fo…" at bounding box center [669, 39] width 1023 height 1182
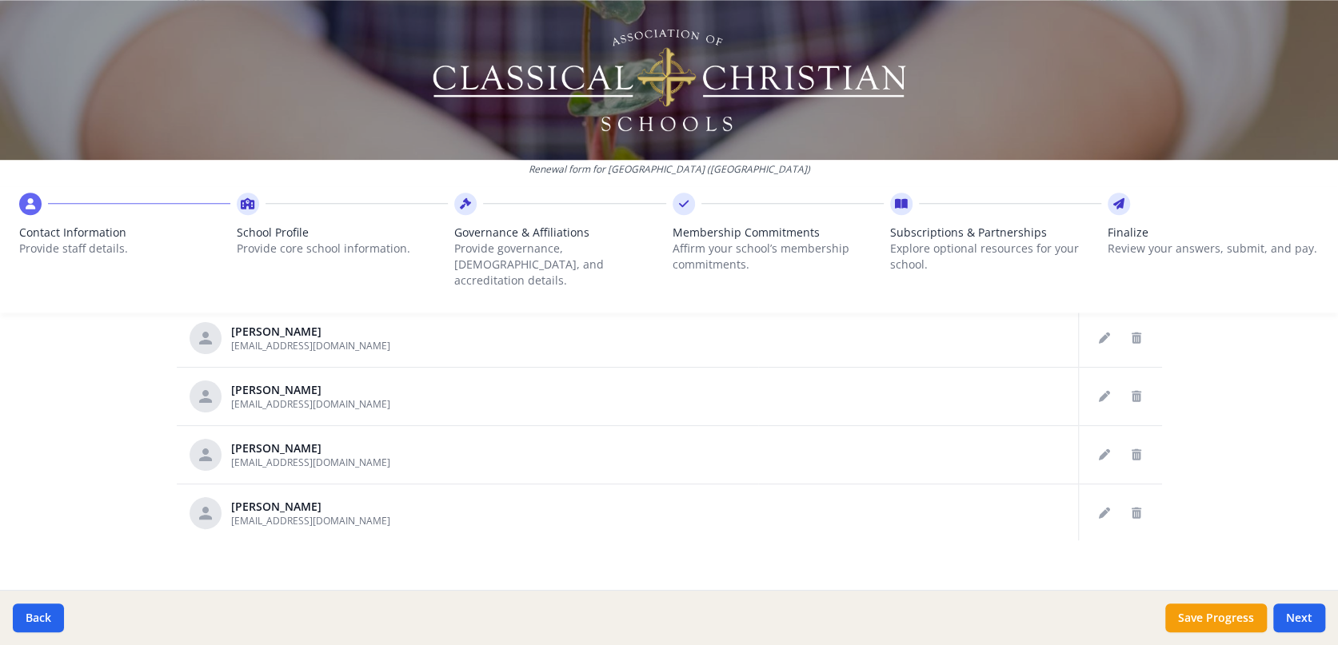
click at [259, 221] on div "School Profile Provide core school information." at bounding box center [342, 237] width 211 height 88
click at [248, 204] on icon at bounding box center [248, 204] width 14 height 16
click at [290, 245] on p "Provide core school information." at bounding box center [342, 249] width 211 height 16
click at [520, 254] on p "Provide governance, [DEMOGRAPHIC_DATA], and accreditation details." at bounding box center [559, 265] width 211 height 48
click at [679, 196] on icon at bounding box center [684, 204] width 10 height 16
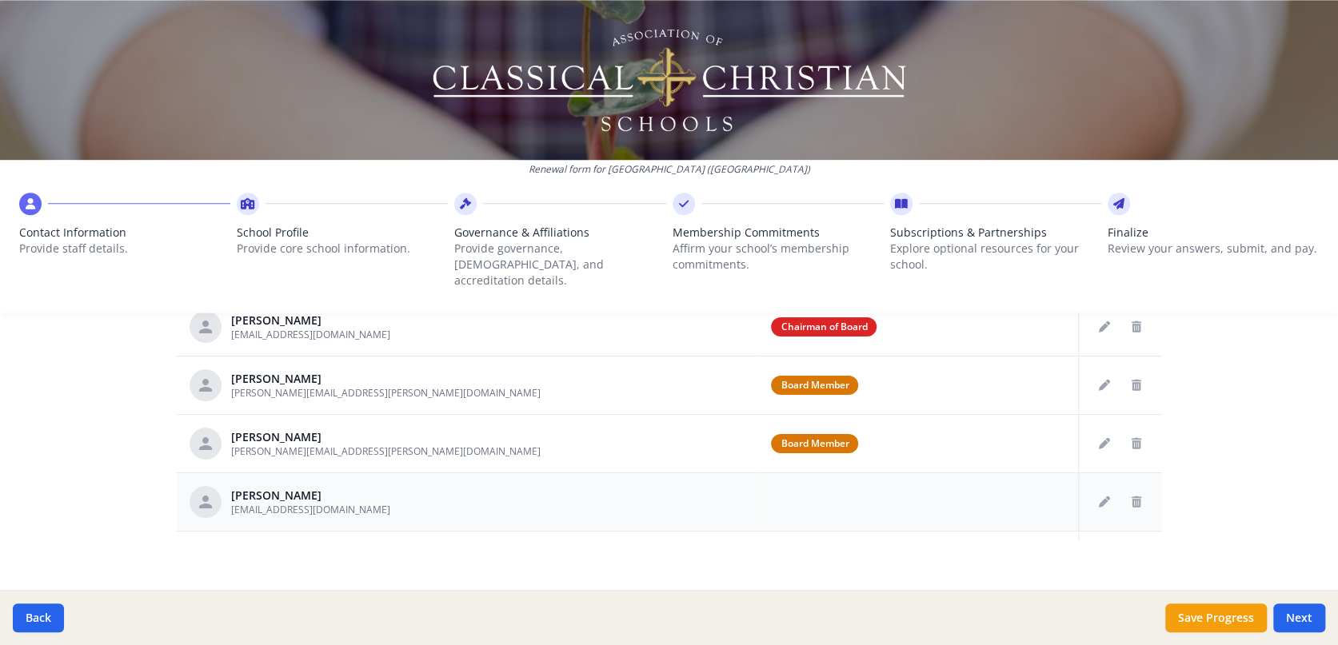
click at [1129, 528] on div "Your Information Please enter the information for the person submitting this fo…" at bounding box center [669, 39] width 1023 height 1182
click at [1130, 531] on div "Your Information Please enter the information for the person submitting this fo…" at bounding box center [669, 39] width 1023 height 1182
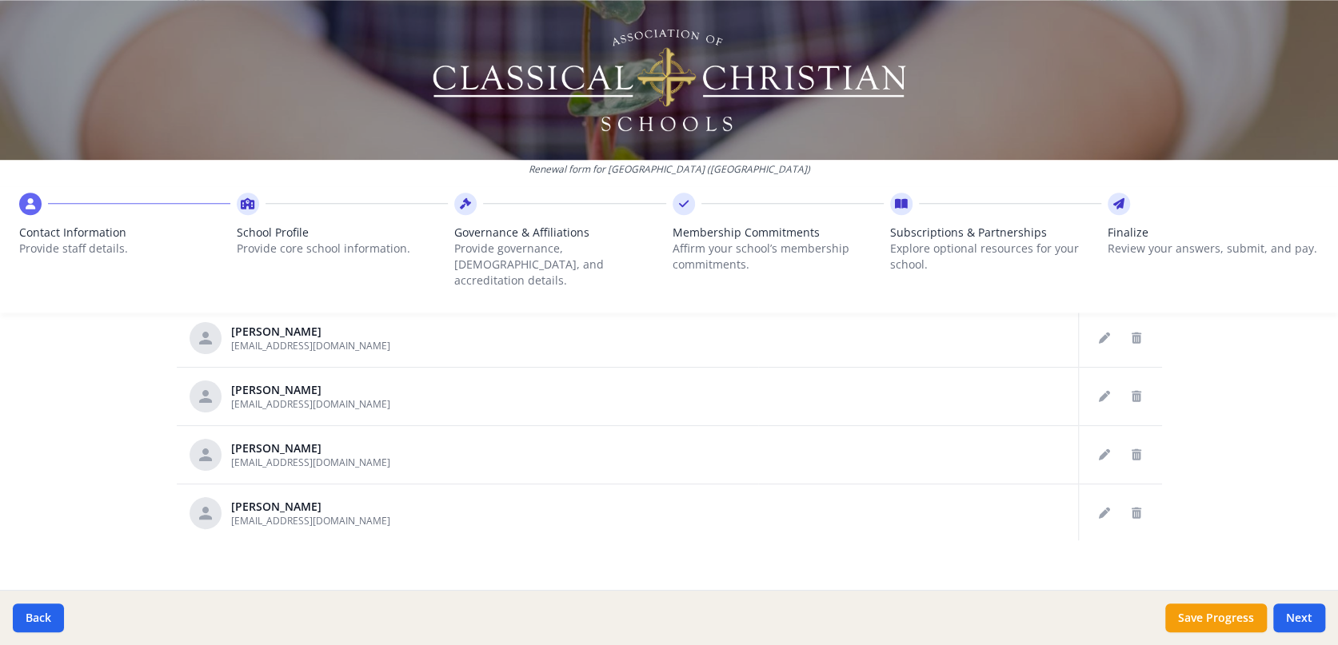
click at [242, 205] on icon at bounding box center [248, 204] width 14 height 16
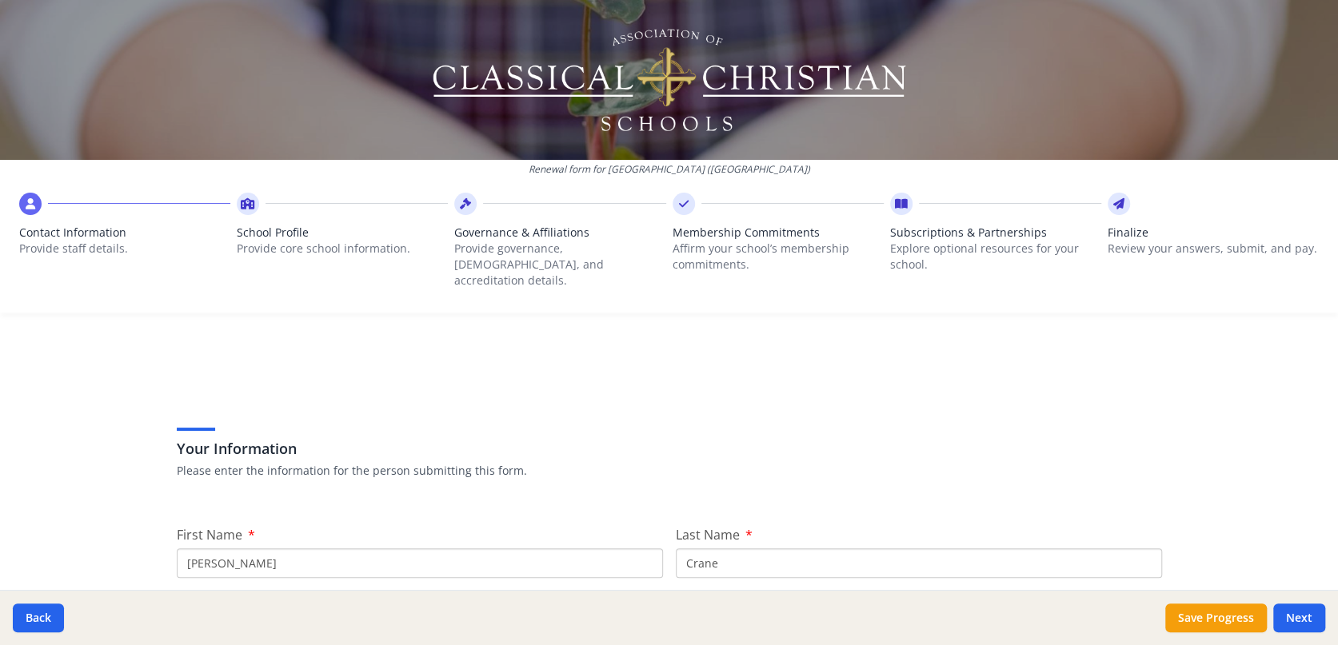
click at [244, 200] on icon at bounding box center [248, 204] width 14 height 16
